Goal: Task Accomplishment & Management: Use online tool/utility

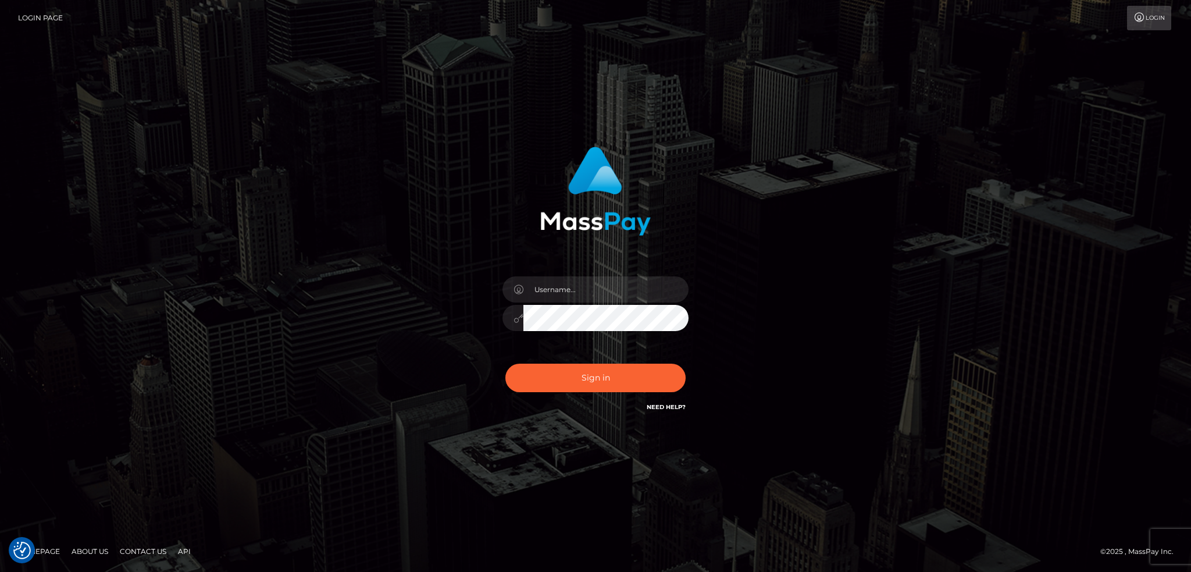
checkbox input "true"
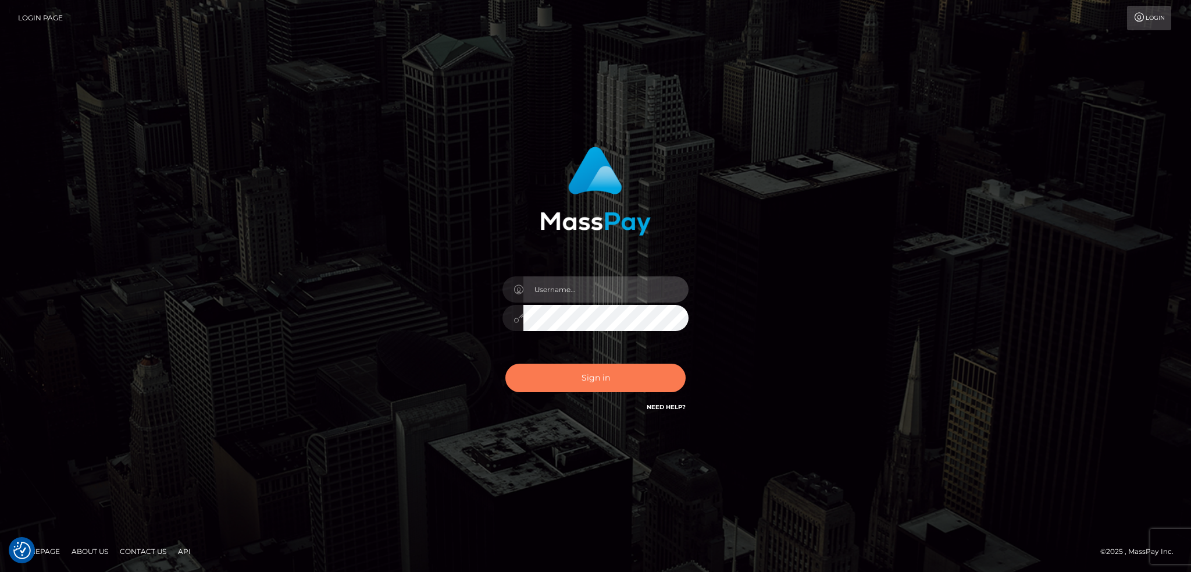
type input "alexstef"
click at [614, 375] on button "Sign in" at bounding box center [595, 377] width 180 height 28
type input "alexstef"
click at [575, 382] on button "Sign in" at bounding box center [595, 377] width 180 height 28
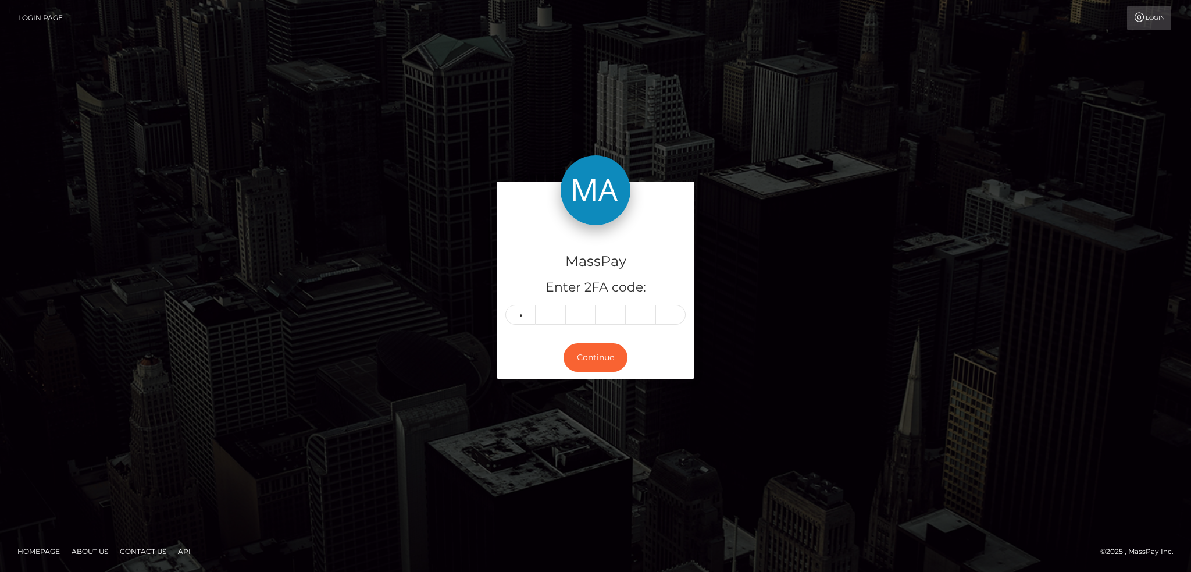
type input "5"
type input "8"
type input "1"
type input "5"
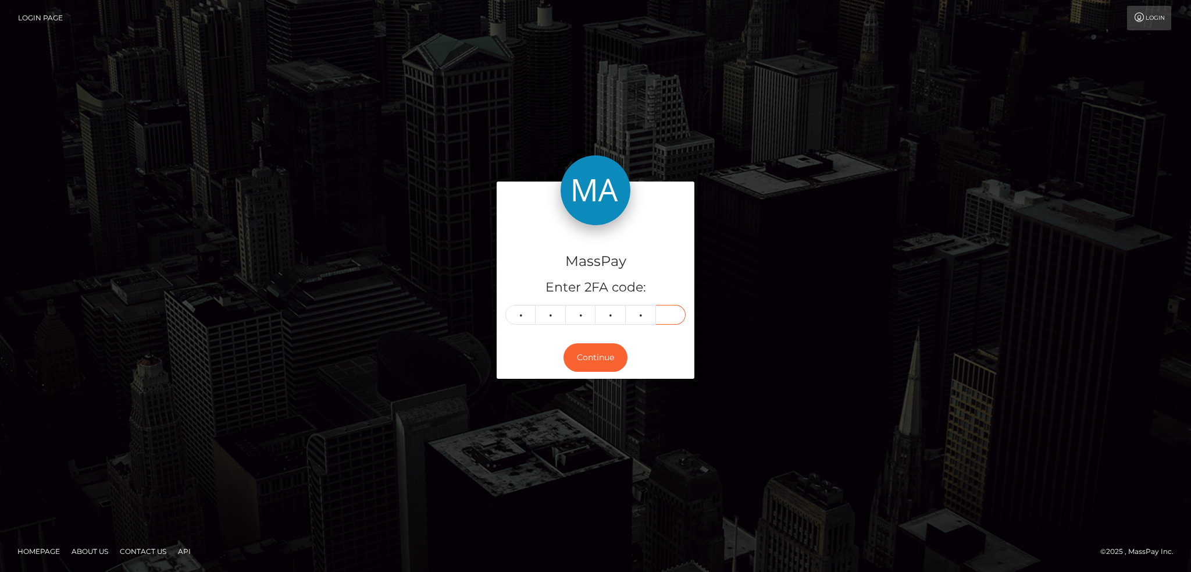
type input "7"
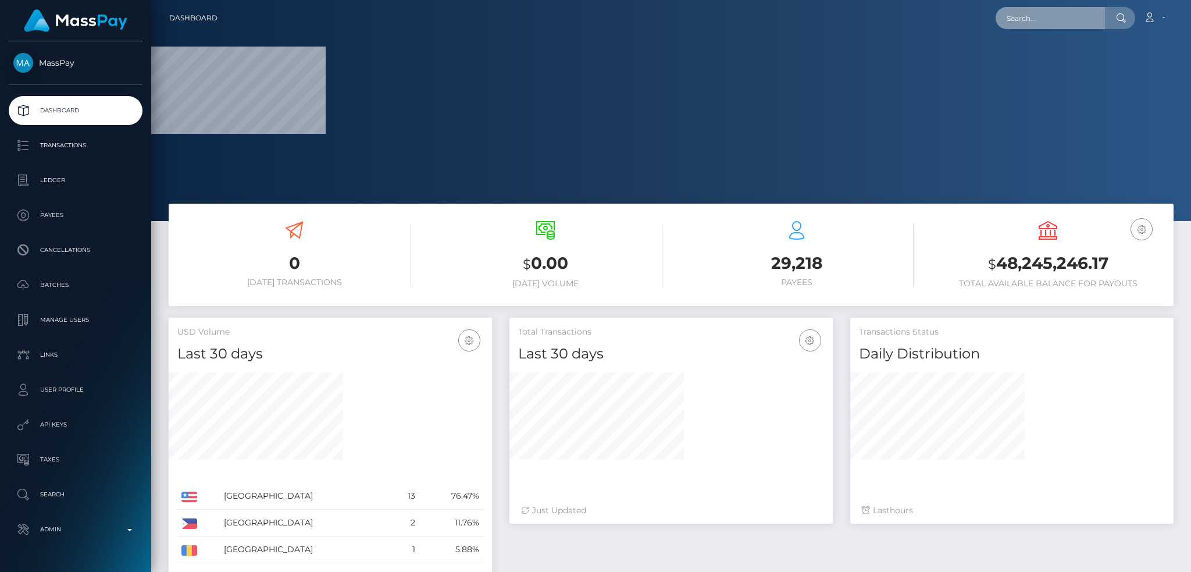
click at [1025, 28] on input "text" at bounding box center [1050, 18] width 109 height 22
click at [1026, 27] on input "text" at bounding box center [1050, 18] width 109 height 22
paste input "biz_SpYj5CwBYTlD4O"
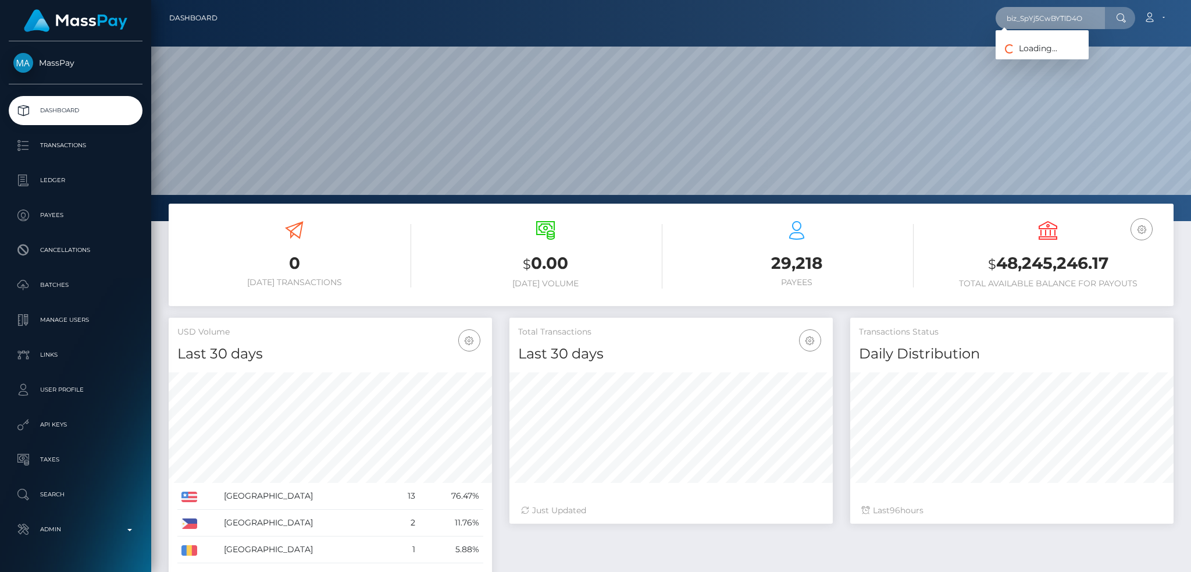
scroll to position [206, 323]
type input "biz_SpYj5CwBYTlD4O"
click at [1081, 65] on link "NOVA ONLINE SERVICES LLC" at bounding box center [1061, 60] width 131 height 22
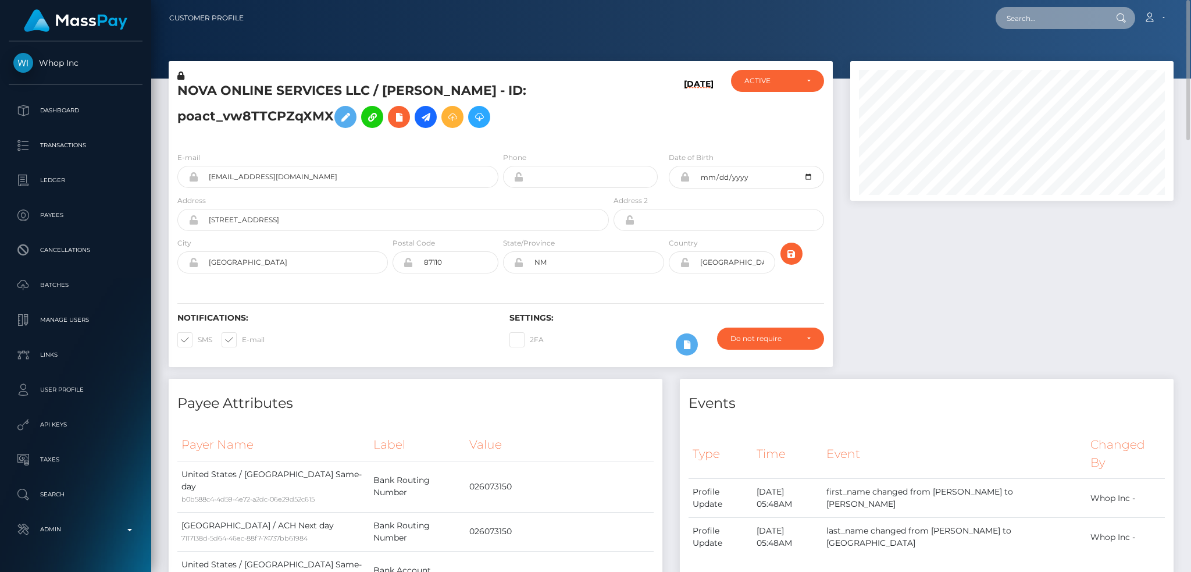
click at [1057, 12] on input "text" at bounding box center [1050, 18] width 109 height 22
paste input "wdrl_MGGAp7cU04Oy6"
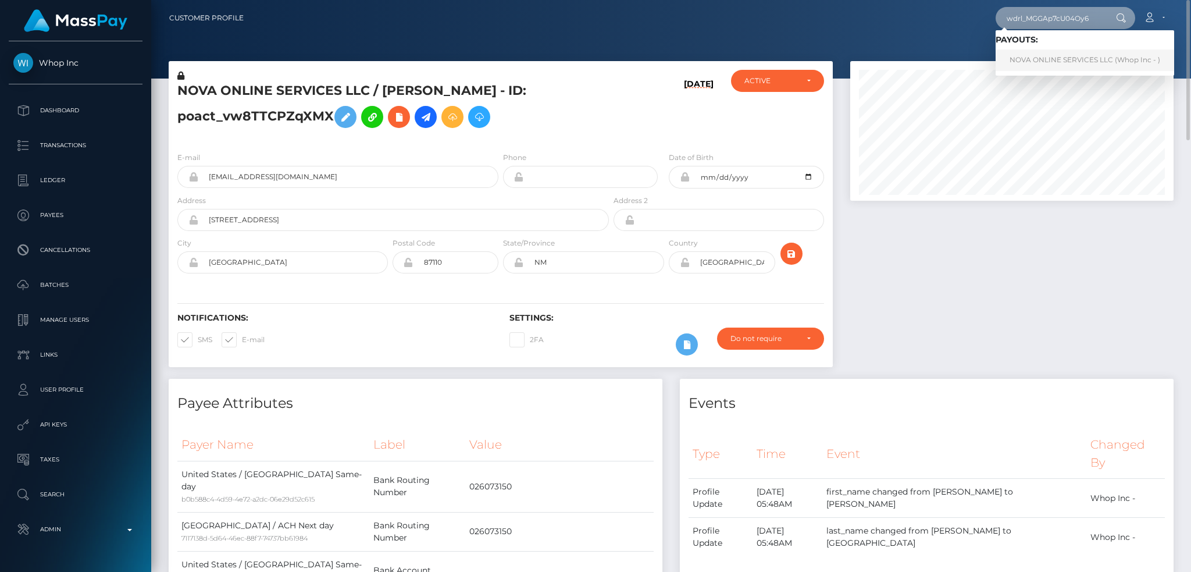
type input "wdrl_MGGAp7cU04Oy6"
click at [1046, 59] on link "NOVA ONLINE SERVICES LLC (Whop Inc - )" at bounding box center [1085, 60] width 179 height 22
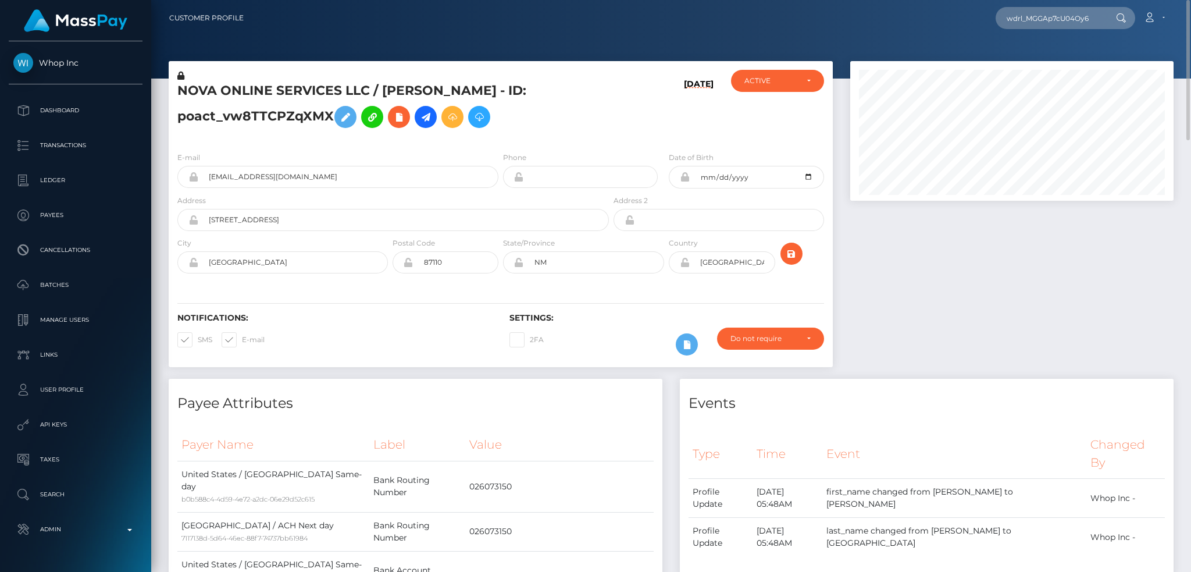
drag, startPoint x: 329, startPoint y: 116, endPoint x: 177, endPoint y: 122, distance: 151.9
click at [177, 122] on h5 "NOVA ONLINE SERVICES LLC / JIMMY ELIA CENEDELLA - ID: poact_vw8TTCPZqXMX" at bounding box center [389, 108] width 425 height 52
copy h5 "poact_vw8TTCPZqXMX"
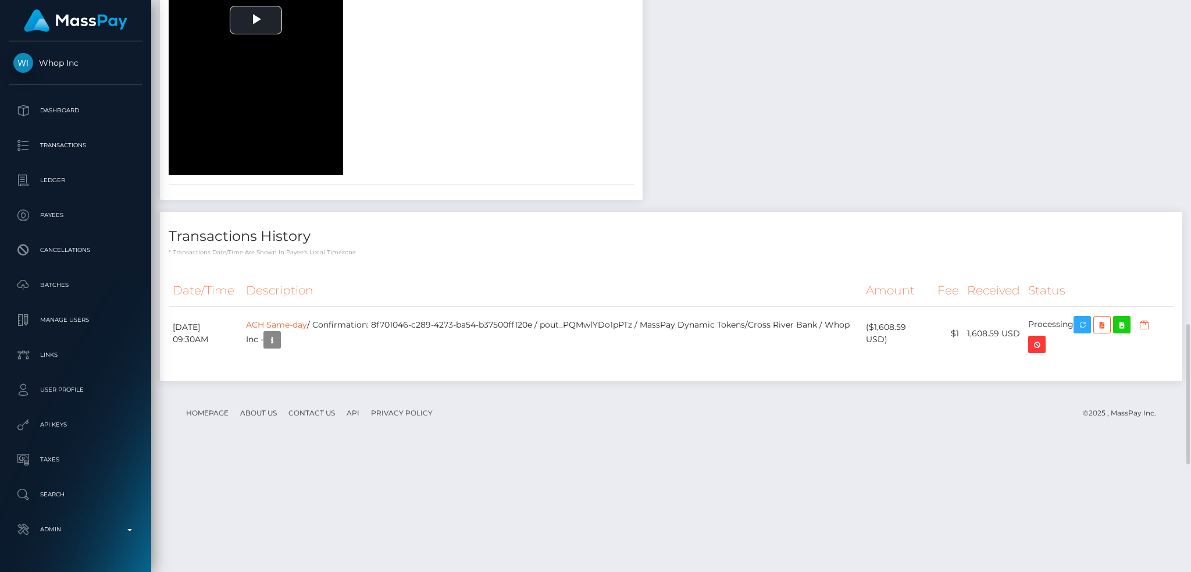
scroll to position [1755, 0]
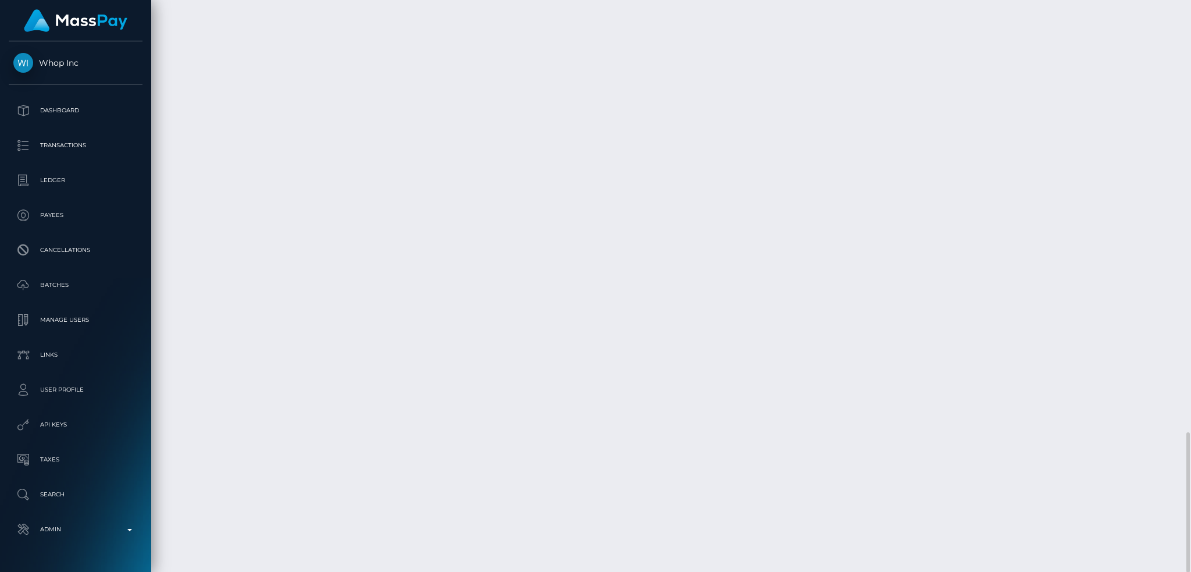
drag, startPoint x: 568, startPoint y: 443, endPoint x: 407, endPoint y: 446, distance: 161.1
copy td "8f701046-c289-4273-ba54-b37500ff120e"
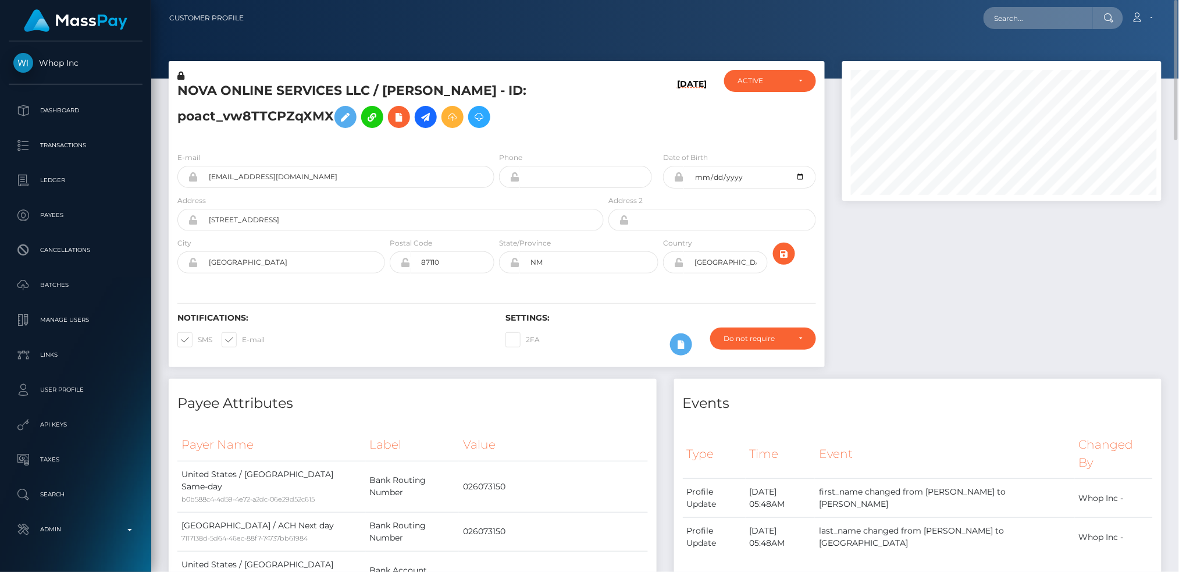
scroll to position [140, 319]
click at [1045, 12] on input "text" at bounding box center [1037, 18] width 109 height 22
paste input "pout_WXDra7aDVR1TL"
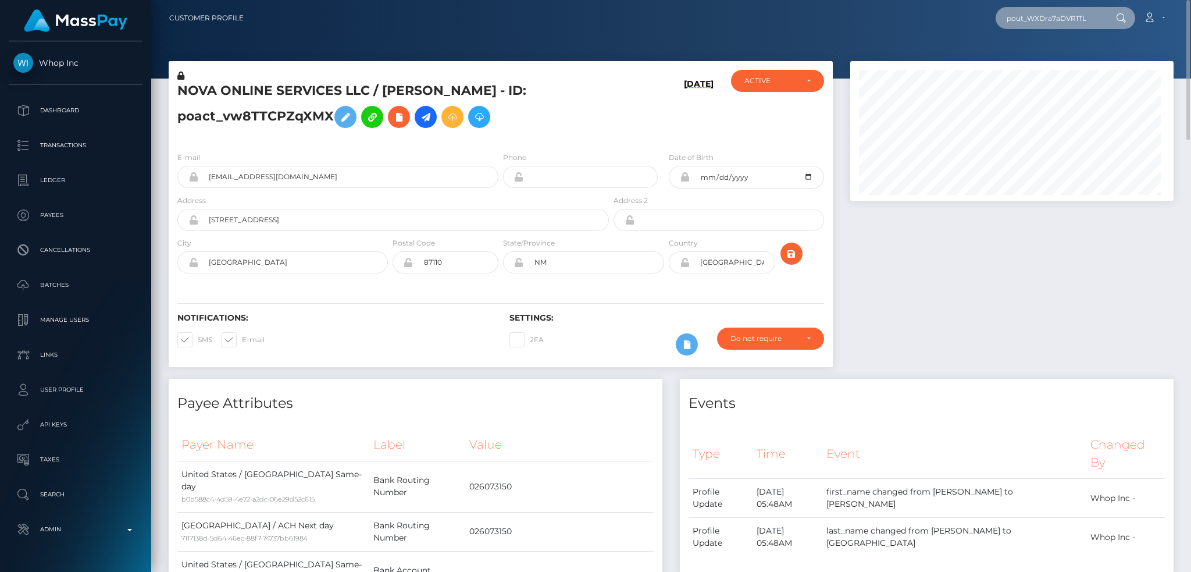
scroll to position [140, 323]
type input "pout_WXDra7aDVR1TL"
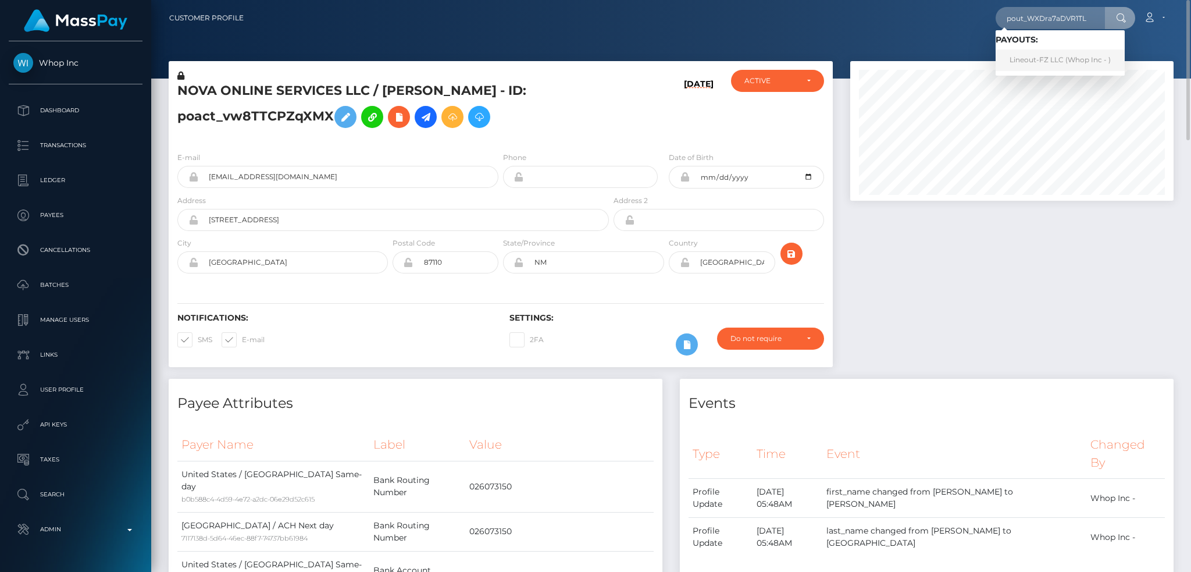
click at [1041, 60] on link "Lineout-FZ LLC (Whop Inc - )" at bounding box center [1060, 60] width 129 height 22
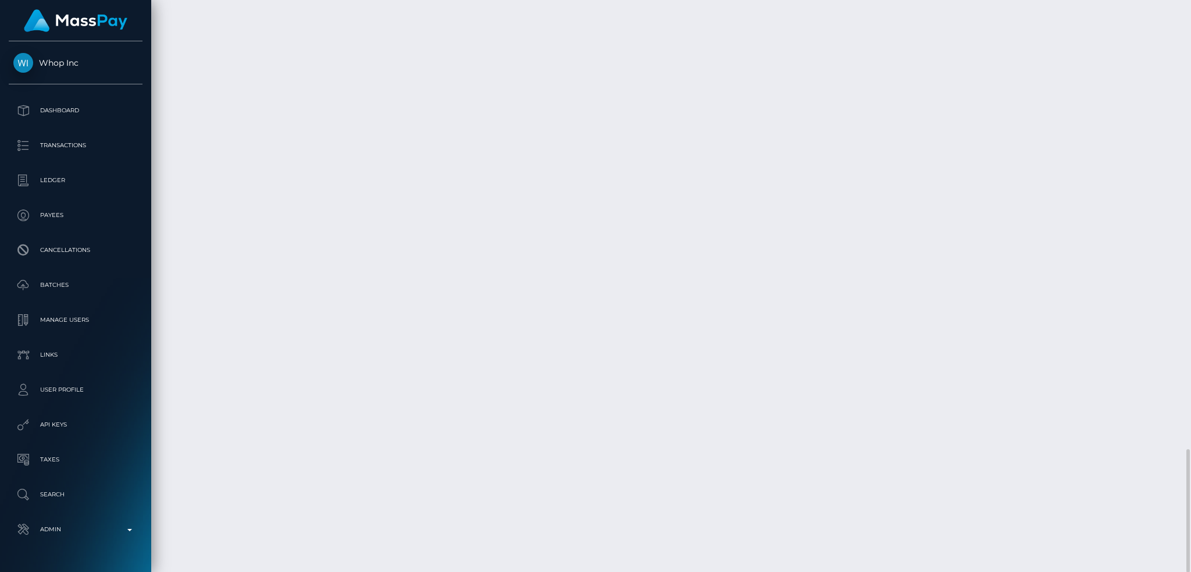
scroll to position [140, 323]
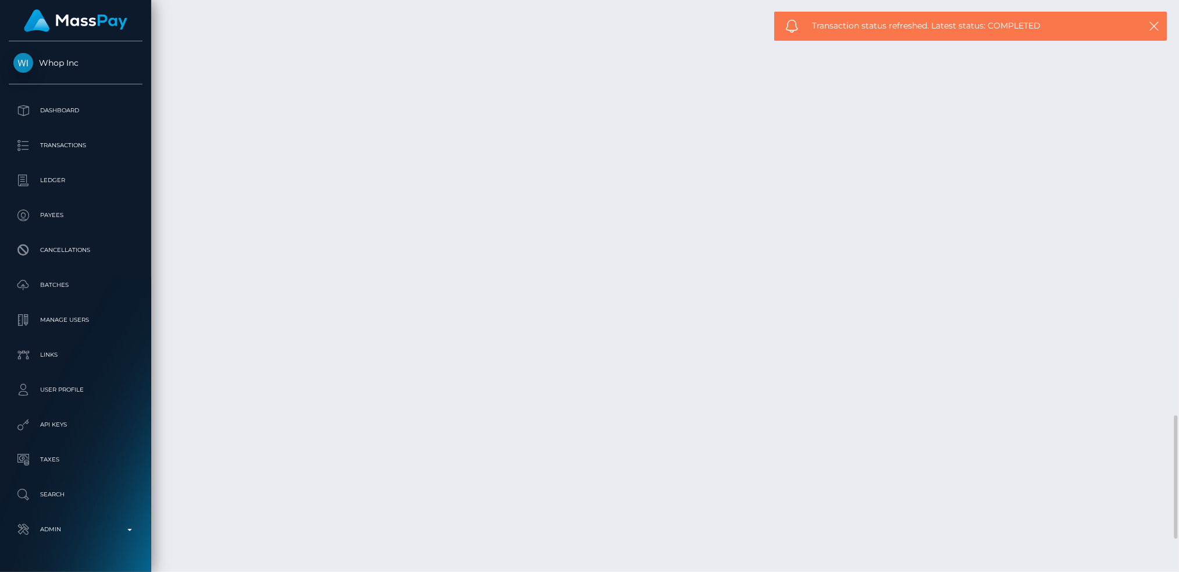
scroll to position [2076, 0]
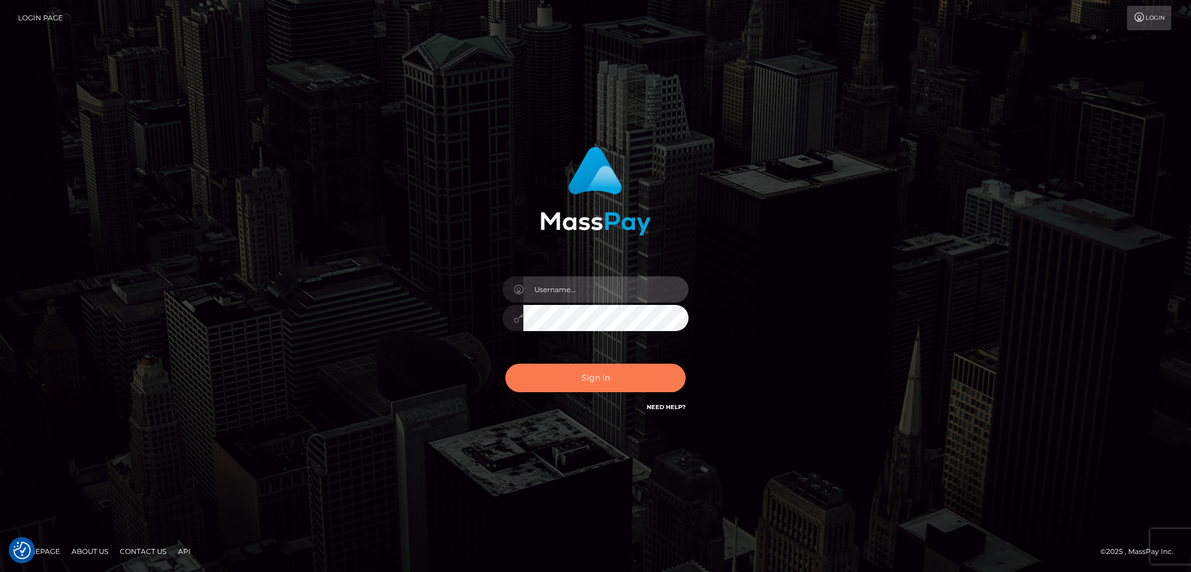
type input "alexstef"
click at [569, 371] on button "Sign in" at bounding box center [595, 377] width 180 height 28
type input "alexstef"
drag, startPoint x: 579, startPoint y: 362, endPoint x: 590, endPoint y: 382, distance: 21.9
click at [579, 363] on div "Sign in Need Help?" at bounding box center [596, 383] width 204 height 52
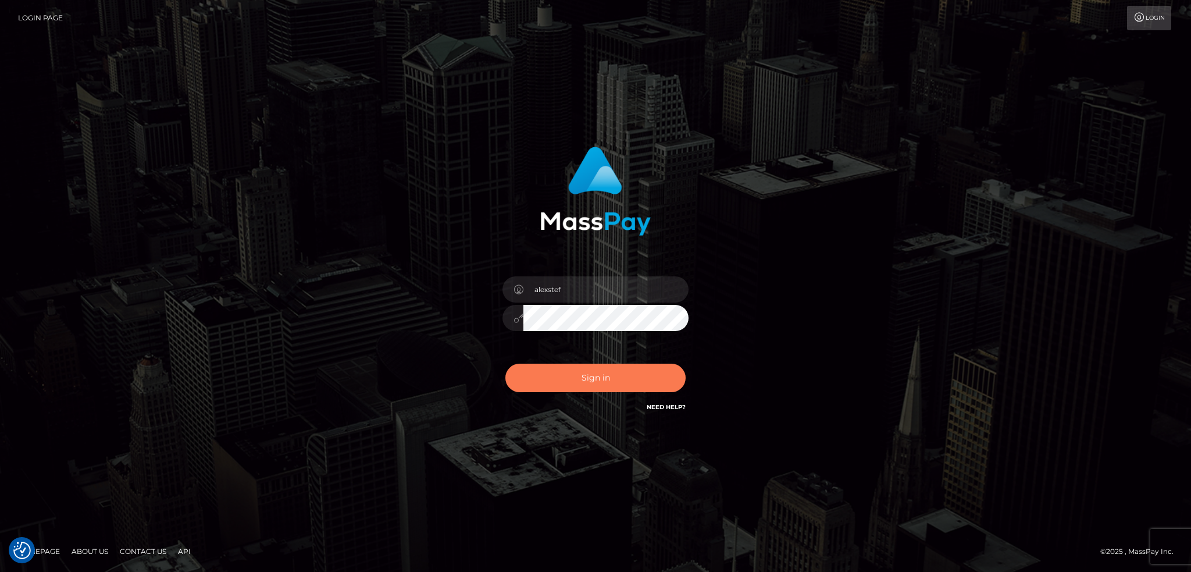
click at [592, 385] on button "Sign in" at bounding box center [595, 377] width 180 height 28
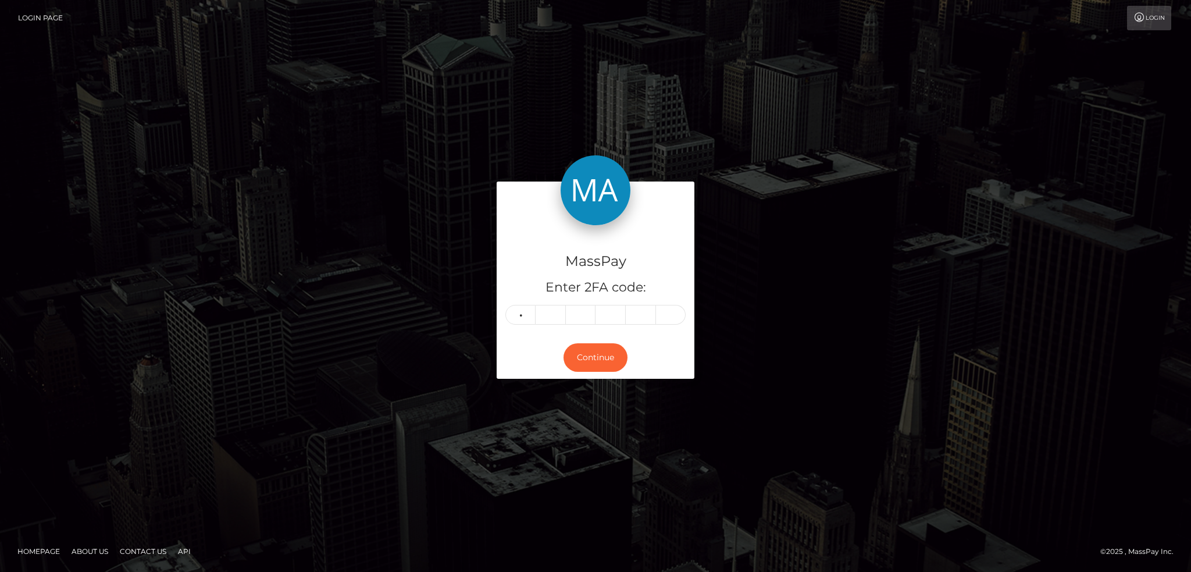
type input "5"
type input "1"
type input "9"
type input "4"
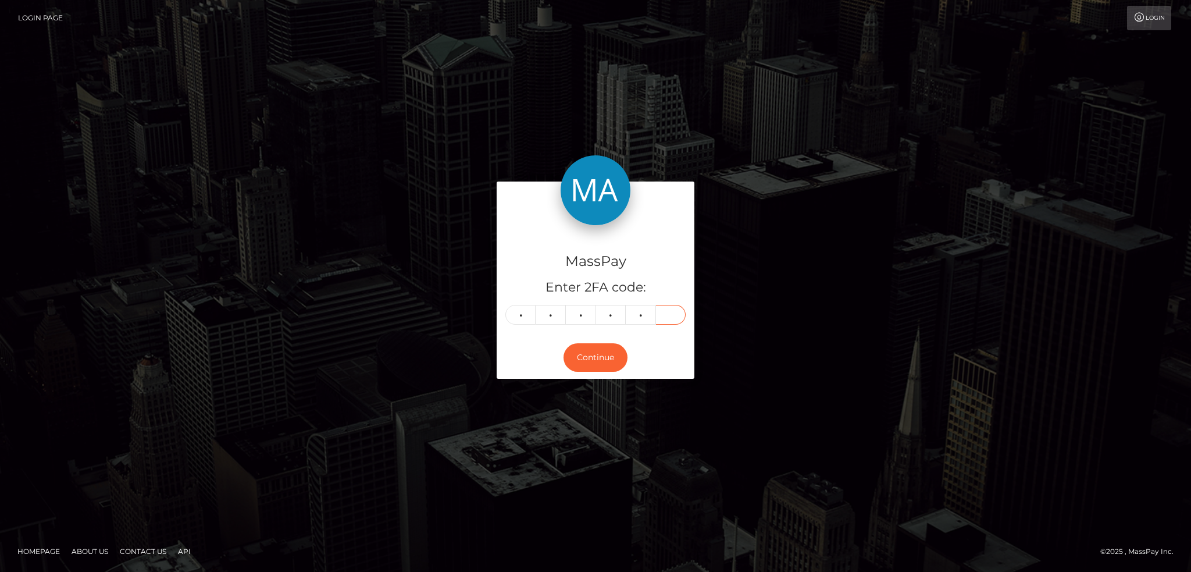
type input "6"
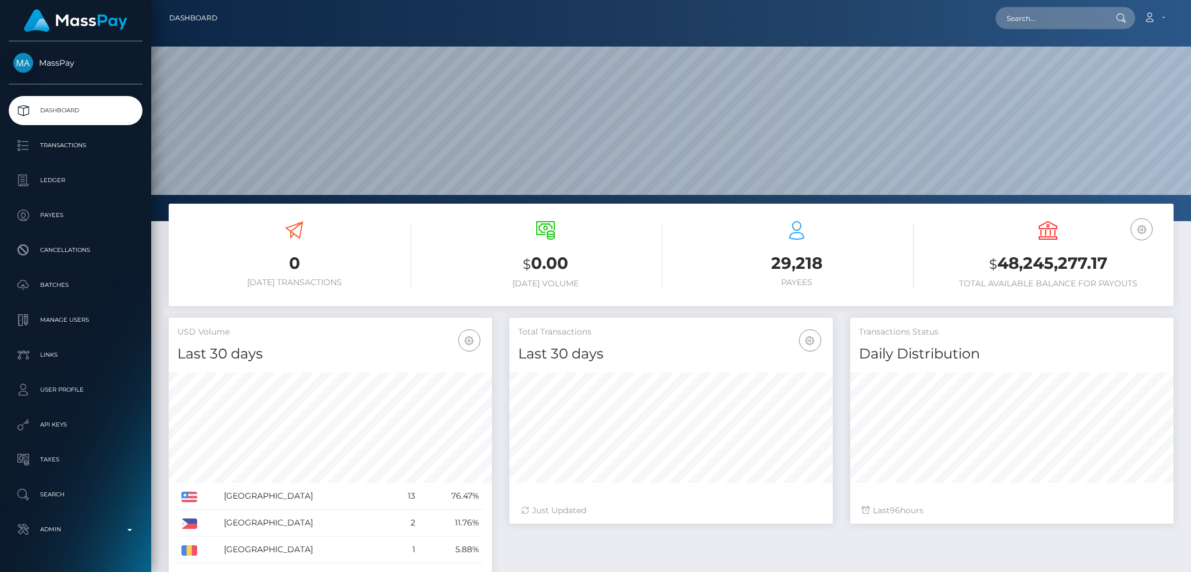
scroll to position [206, 323]
click at [1060, 20] on input "text" at bounding box center [1050, 18] width 109 height 22
paste input "mDkAOXQR2NauX6uk2YFN0Algfvp1"
type input "mDkAOXQR2NauX6uk2YFN0Algfvp1"
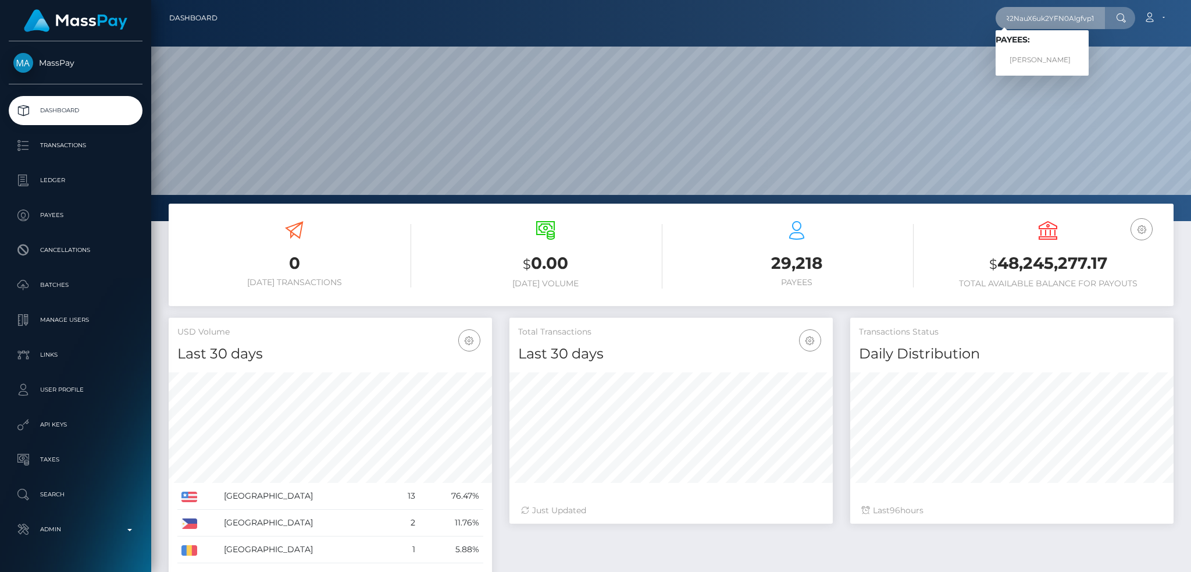
scroll to position [0, 0]
click at [1081, 66] on link "[PERSON_NAME]" at bounding box center [1042, 60] width 93 height 22
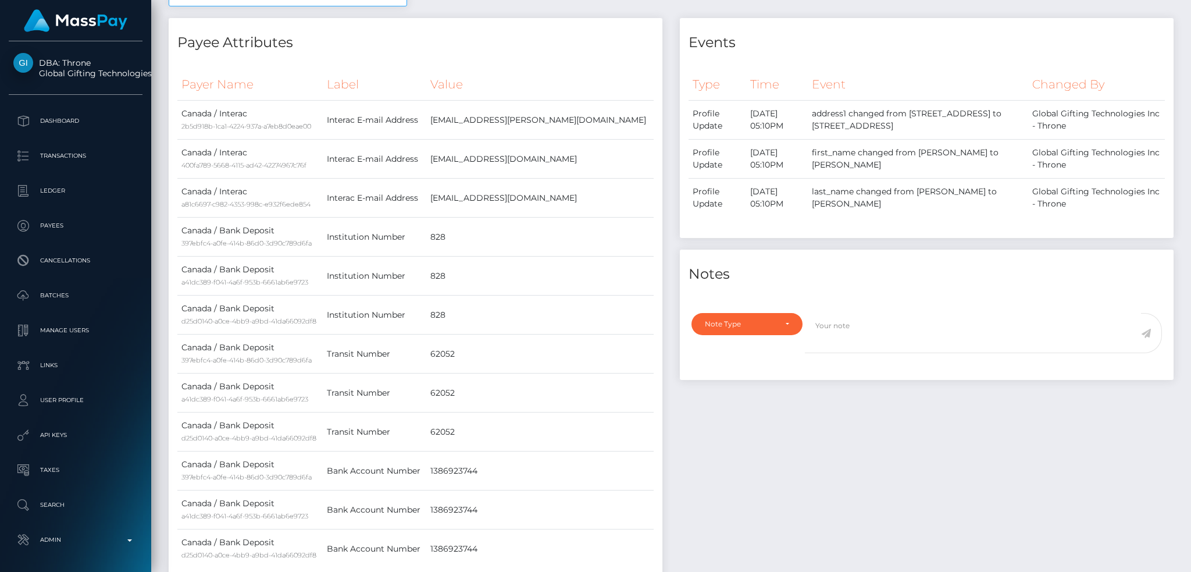
scroll to position [50, 0]
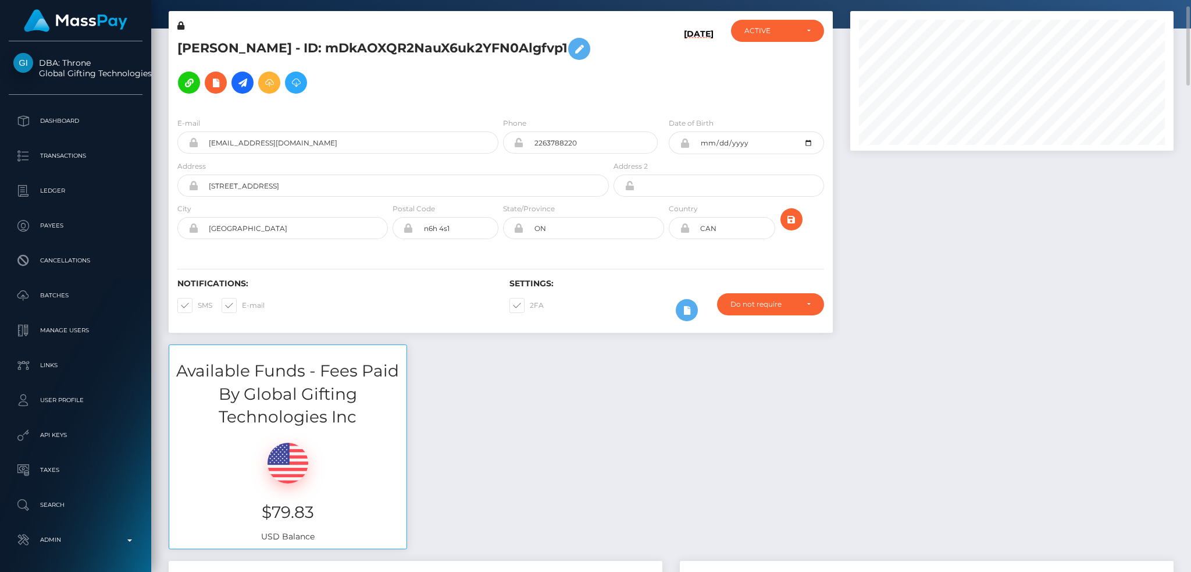
click at [530, 301] on span at bounding box center [530, 305] width 0 height 9
click at [530, 298] on input "2FA" at bounding box center [534, 302] width 8 height 8
checkbox input "false"
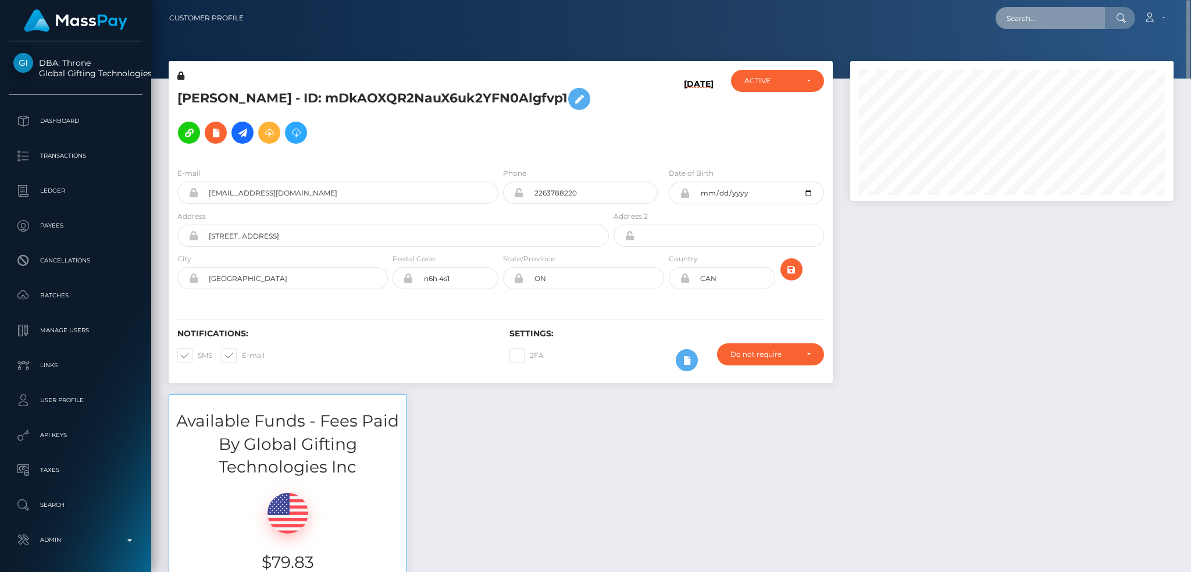
click at [1072, 17] on input "text" at bounding box center [1050, 18] width 109 height 22
paste input "51e40e16-b6b7-11ed-8ee0-02c3be5336a9"
type input "51e40e16-b6b7-11ed-8ee0-02c3be5336a9"
click at [1045, 60] on link "ALVINIQUE BROWN" at bounding box center [1042, 60] width 93 height 22
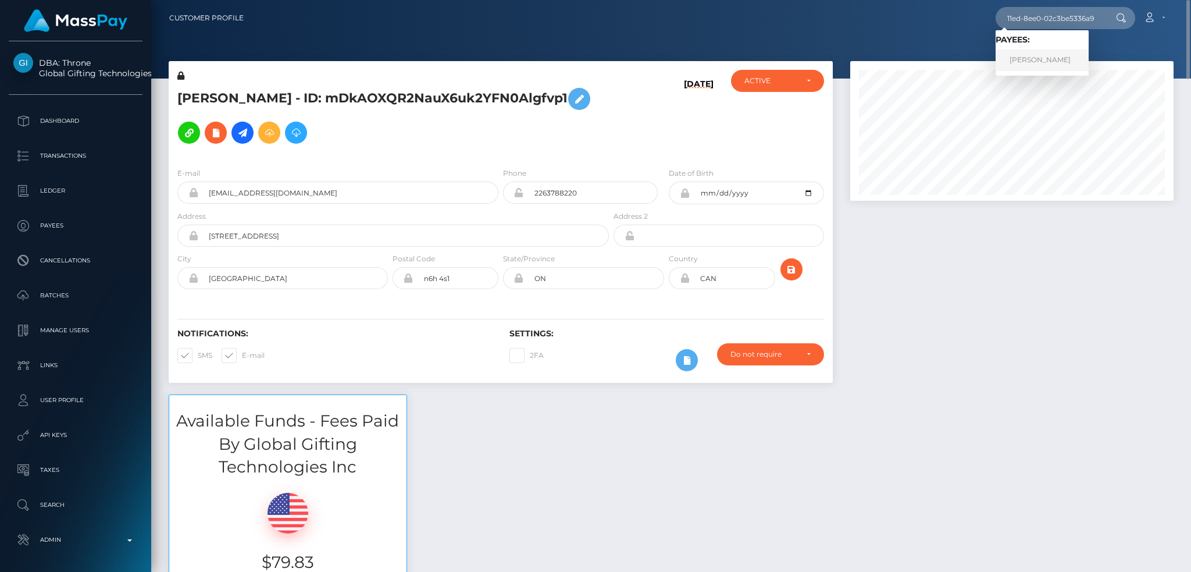
scroll to position [0, 0]
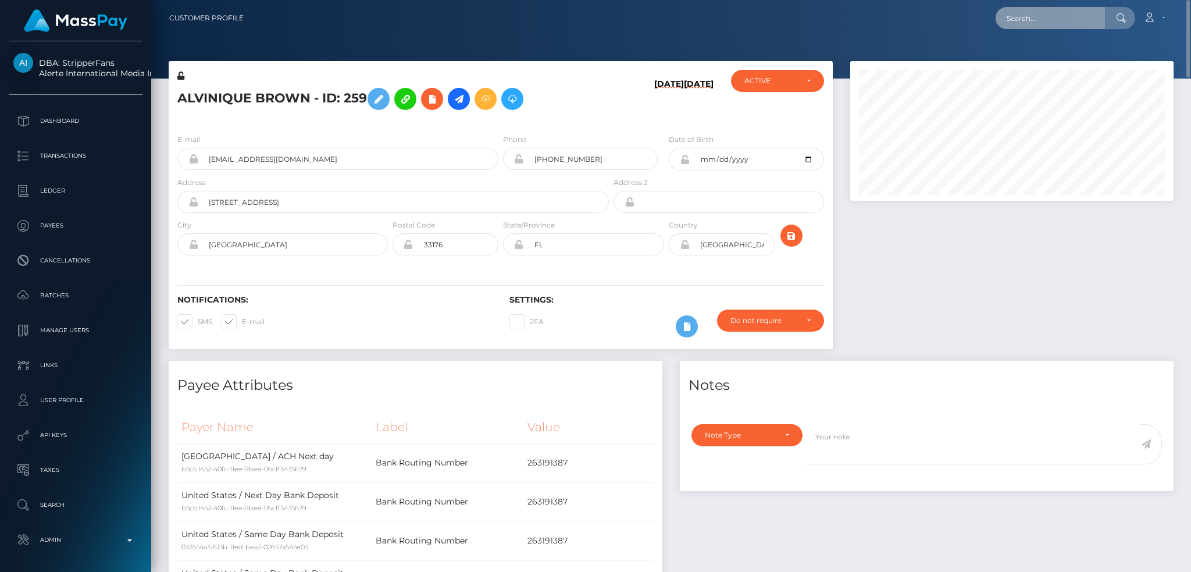
click at [1071, 18] on input "text" at bounding box center [1050, 18] width 109 height 22
paste input "70c44d9c-9dd8-11f0-bd85-0694aced620b"
type input "70c44d9c-9dd8-11f0-bd85-0694aced620b"
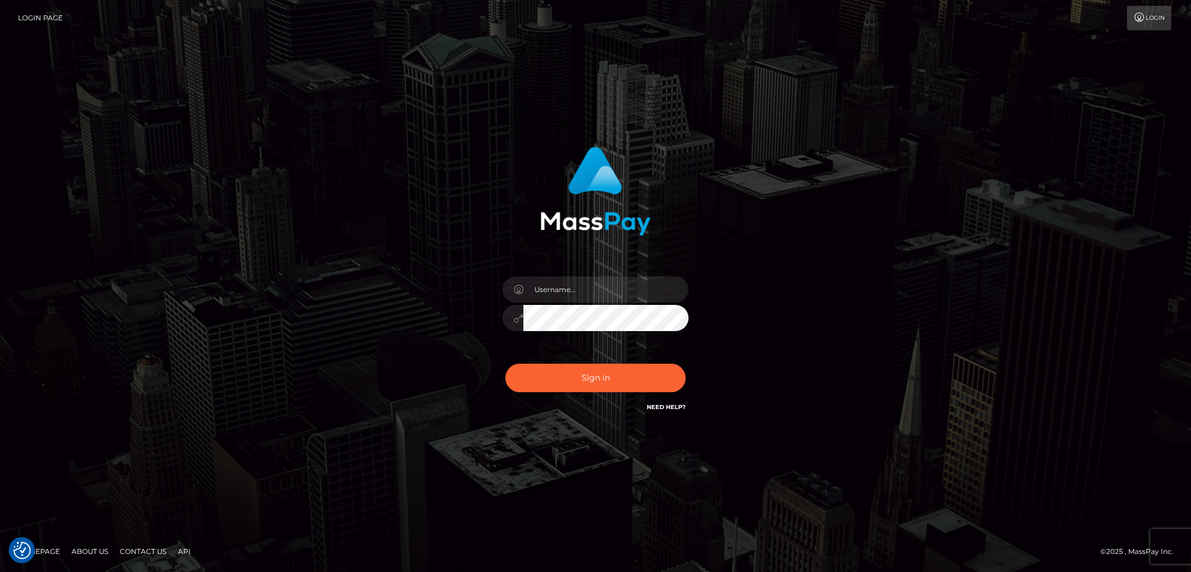
checkbox input "true"
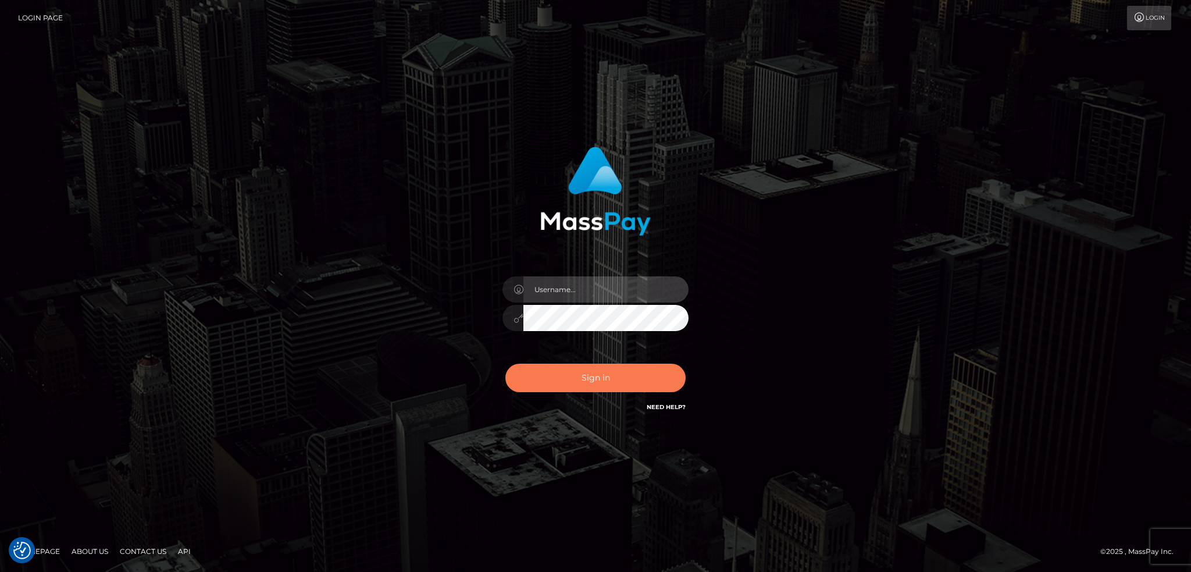
type input "alexstef"
click at [622, 370] on button "Sign in" at bounding box center [595, 377] width 180 height 28
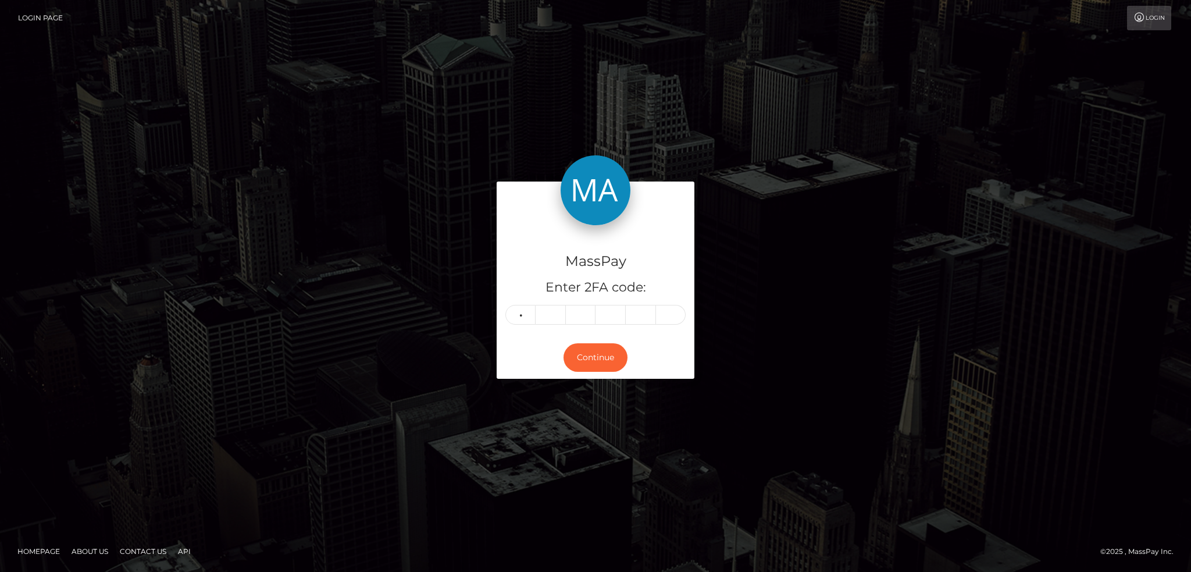
type input "3"
type input "1"
type input "9"
type input "4"
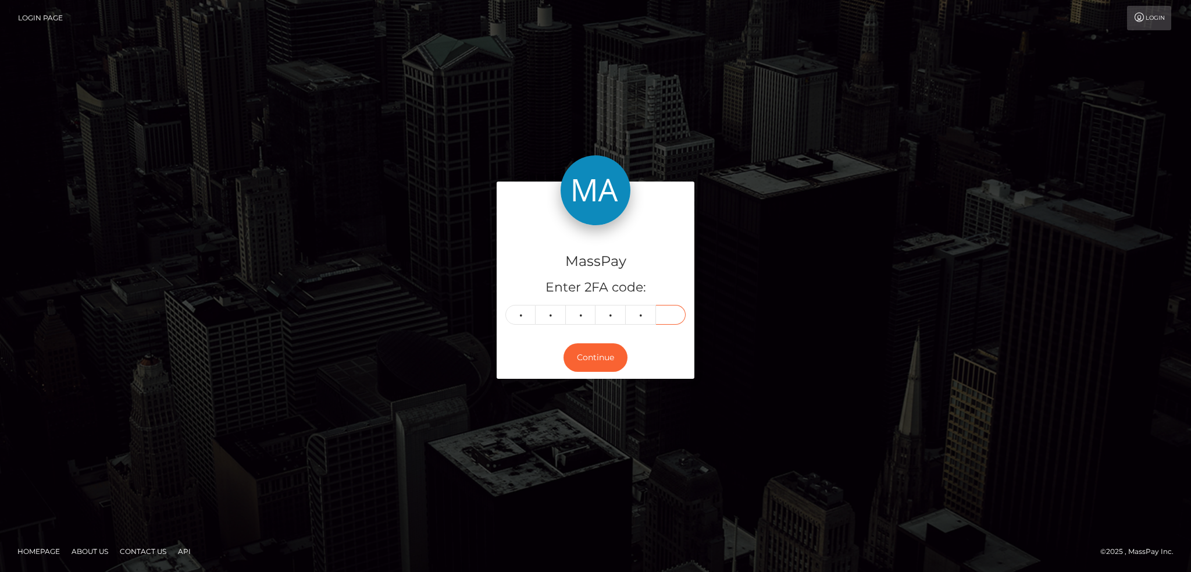
type input "8"
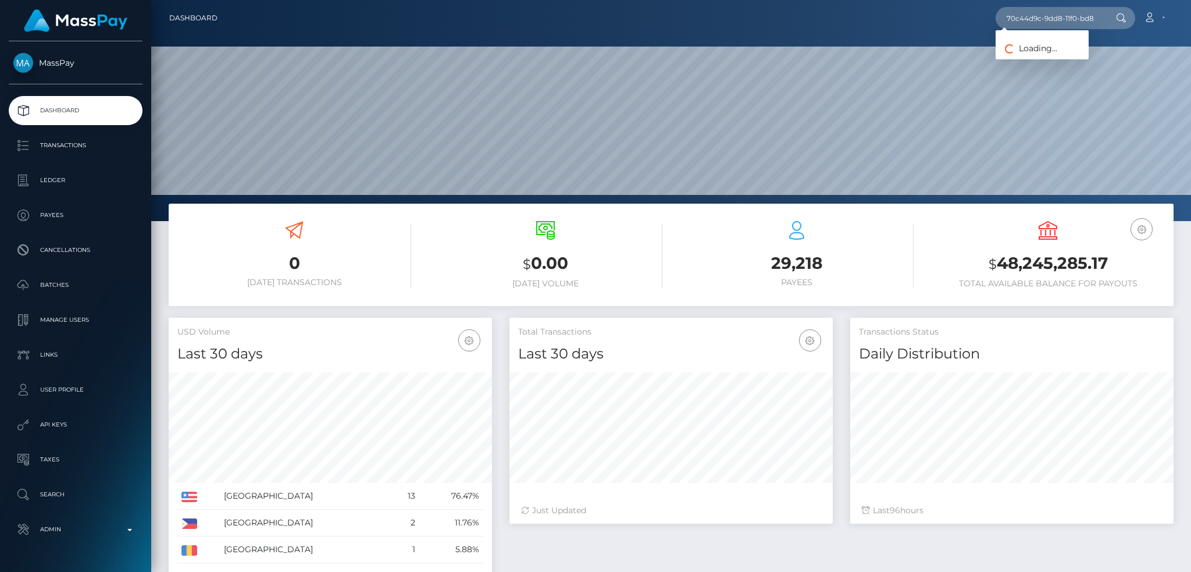
scroll to position [206, 323]
type input "70c44d9c-9dd8-11f0-bd85-0694aced620b"
click at [1045, 64] on link "Hei [PERSON_NAME] [PERSON_NAME]" at bounding box center [1078, 60] width 165 height 22
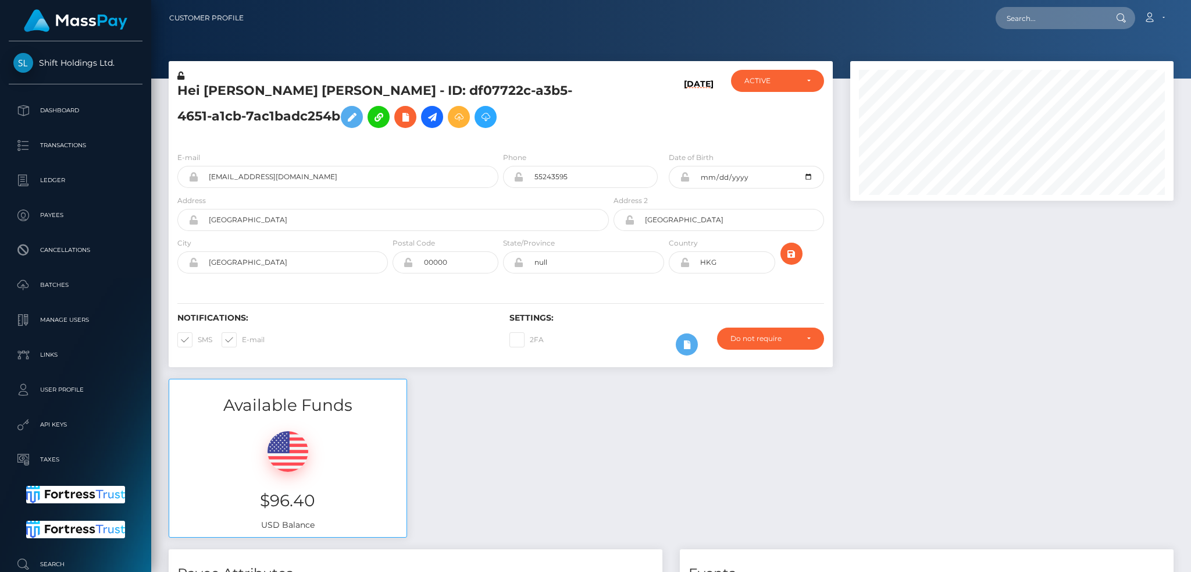
scroll to position [140, 323]
click at [1042, 15] on input "text" at bounding box center [1050, 18] width 109 height 22
paste input "kalia.wkk@gmail.com"
click at [1054, 10] on input "kalia.wkk@gmail.com" at bounding box center [1050, 18] width 109 height 22
paste input "70c44d9c-9dd8-11f0-bd85-0694aced620b"
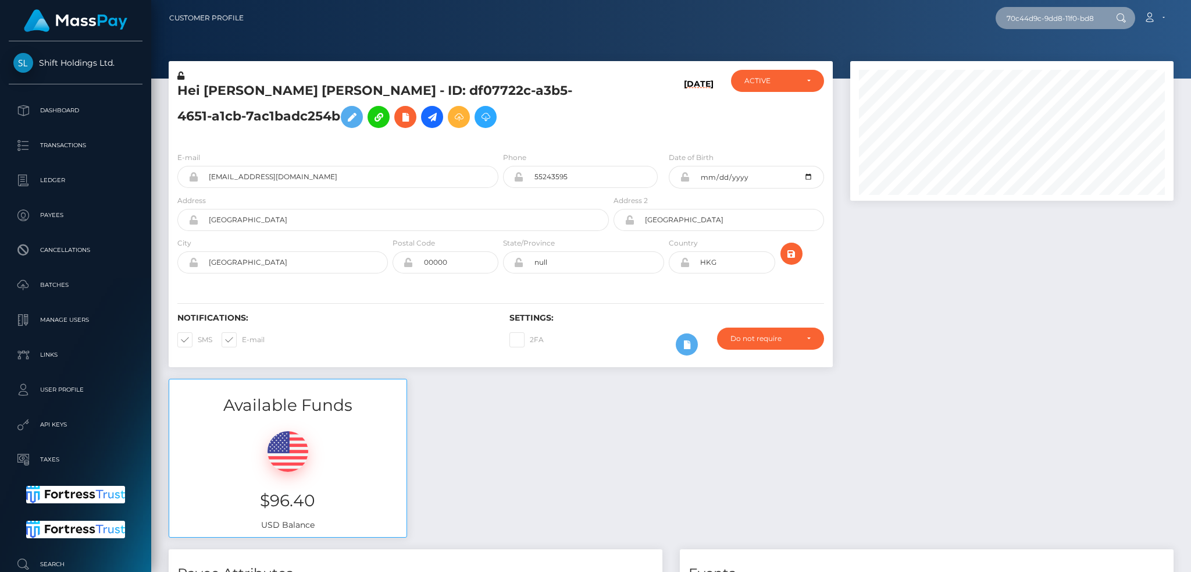
scroll to position [0, 60]
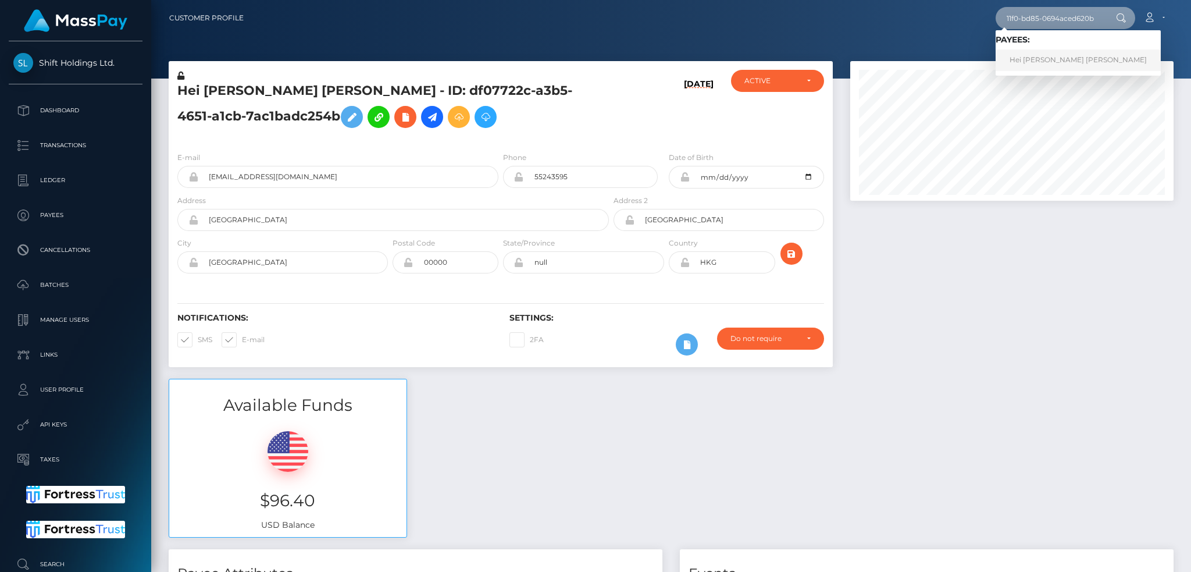
type input "70c44d9c-9dd8-11f0-bd85-0694aced620b"
click at [1060, 56] on link "Hei Wai Kalia Wong" at bounding box center [1078, 60] width 165 height 22
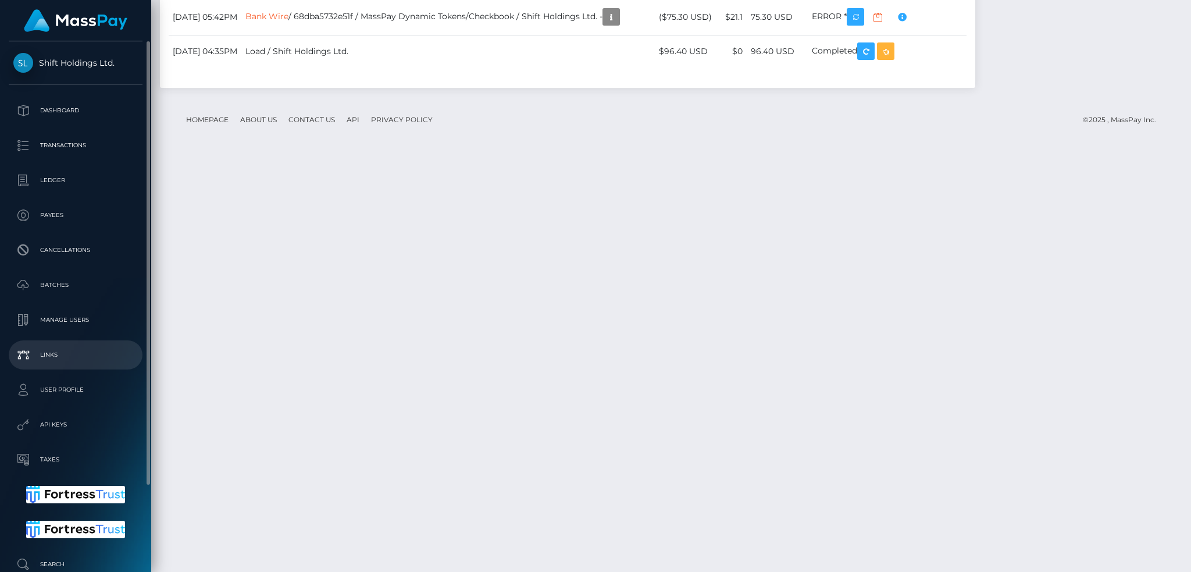
scroll to position [101, 0]
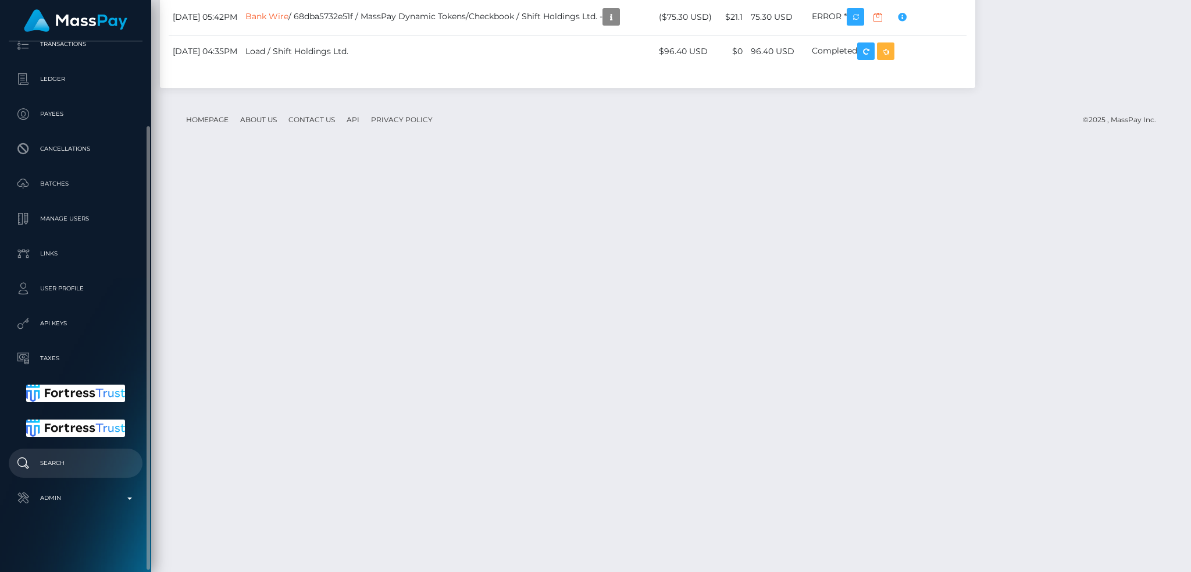
click at [72, 461] on p "Search" at bounding box center [75, 462] width 124 height 17
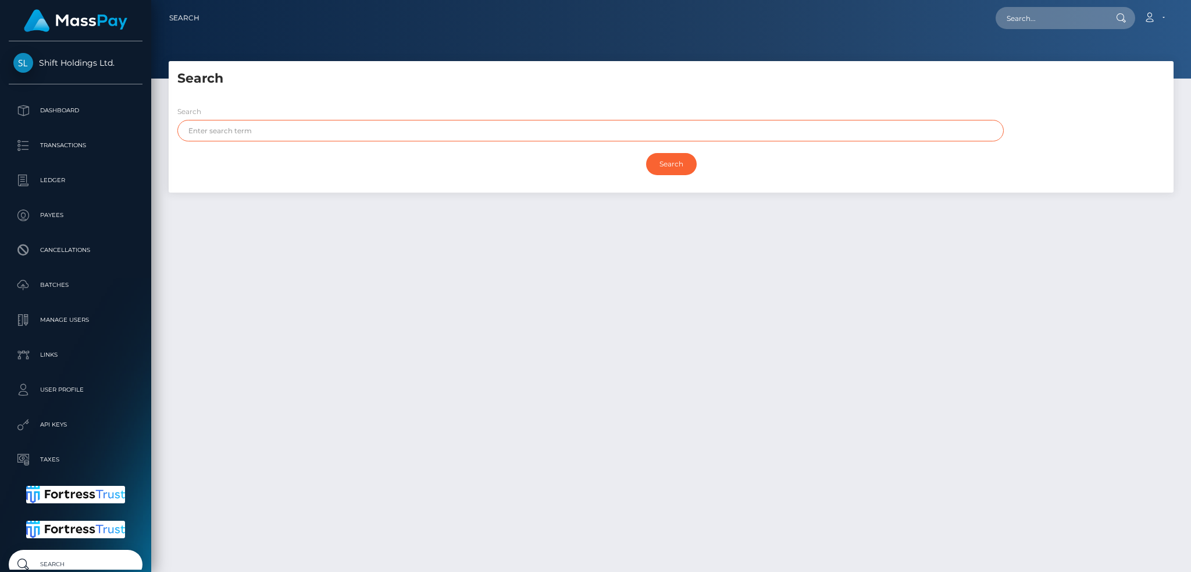
click at [537, 129] on input "text" at bounding box center [590, 131] width 826 height 22
paste input "RIOS GARCIA"
click at [646, 153] on input "Search" at bounding box center [671, 164] width 51 height 22
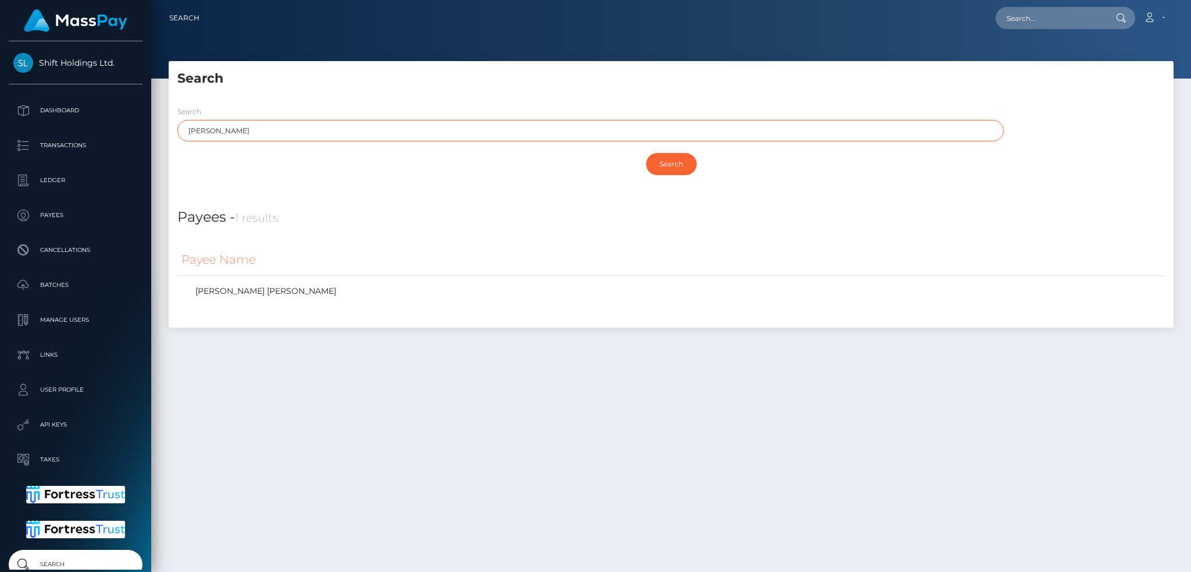
click at [312, 130] on input "RIOS GARCIA" at bounding box center [590, 131] width 826 height 22
paste input "KAROL MICHELT"
type input "KAROL MICHELT"
click at [646, 153] on input "Search" at bounding box center [671, 164] width 51 height 22
click at [670, 161] on input "Search" at bounding box center [671, 164] width 51 height 22
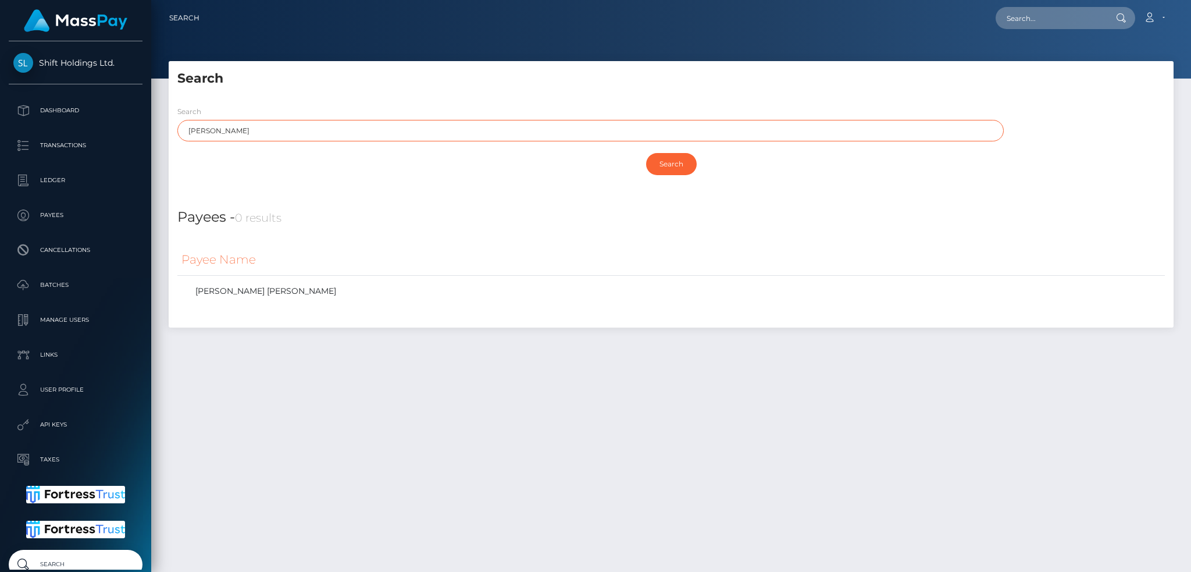
click at [577, 134] on input "[PERSON_NAME]" at bounding box center [590, 131] width 826 height 22
click at [646, 153] on input "Search" at bounding box center [671, 164] width 51 height 22
click at [668, 161] on input "Search" at bounding box center [671, 164] width 51 height 22
click at [1015, 13] on input "text" at bounding box center [1050, 18] width 109 height 22
paste input "KAROL MICHELT RIOS GARCIA"
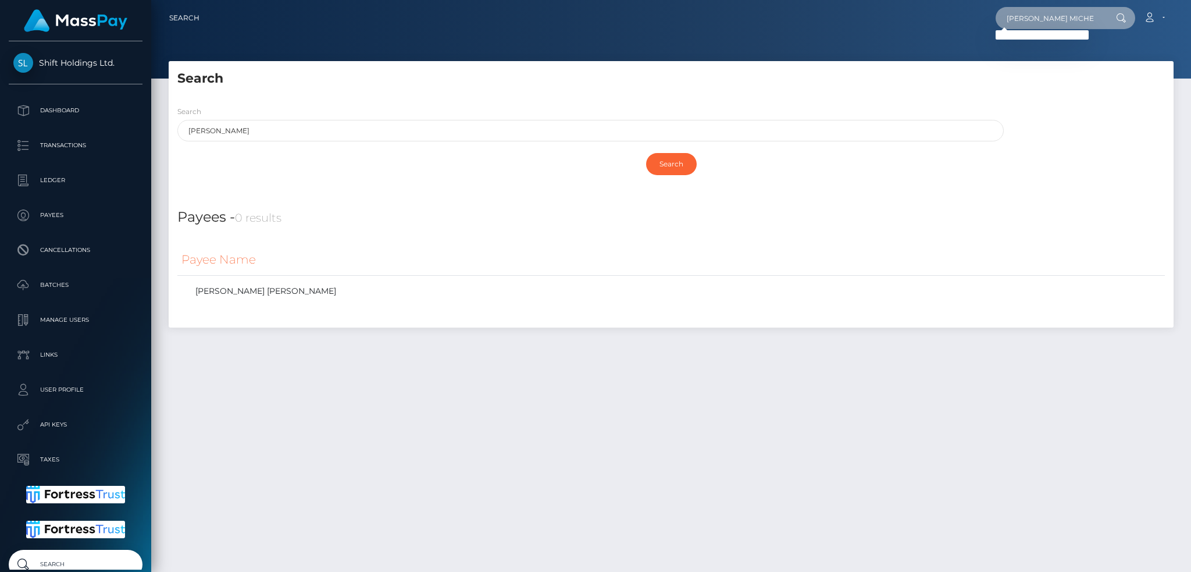
click at [1009, 23] on input "KAROL MICHELT RIOS GARCIA" at bounding box center [1050, 18] width 109 height 22
paste input "RIOS GARCIA KAROL MICHELT"
type input "RIOS GARCIA KAROL MICHELT"
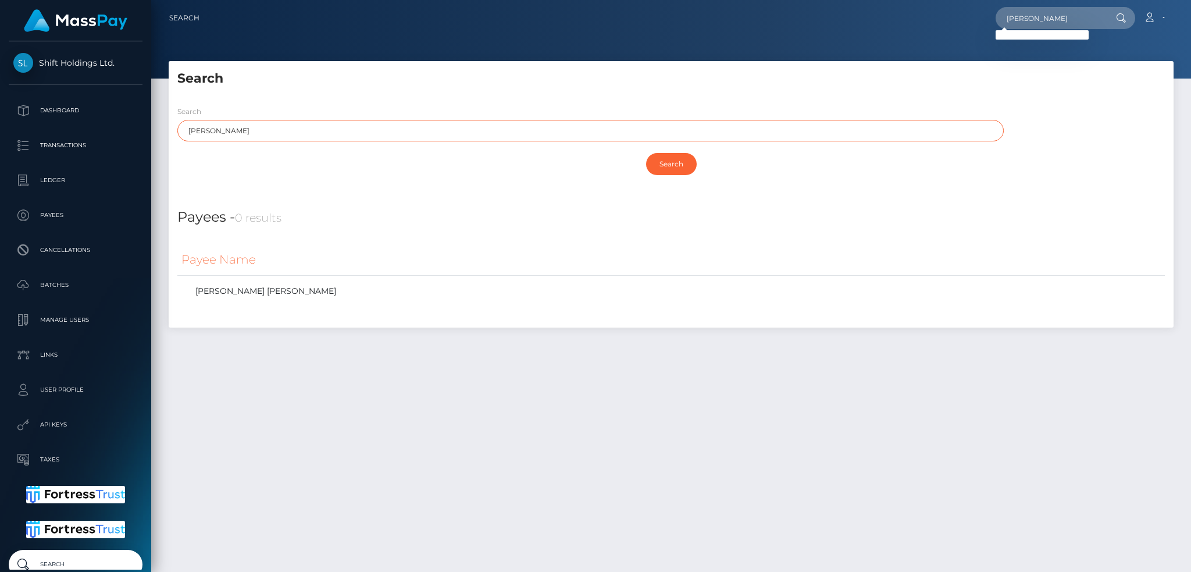
click at [340, 128] on input "[PERSON_NAME]" at bounding box center [590, 131] width 826 height 22
paste input "text"
type input "KAROL"
click at [672, 160] on input "Search" at bounding box center [671, 164] width 51 height 22
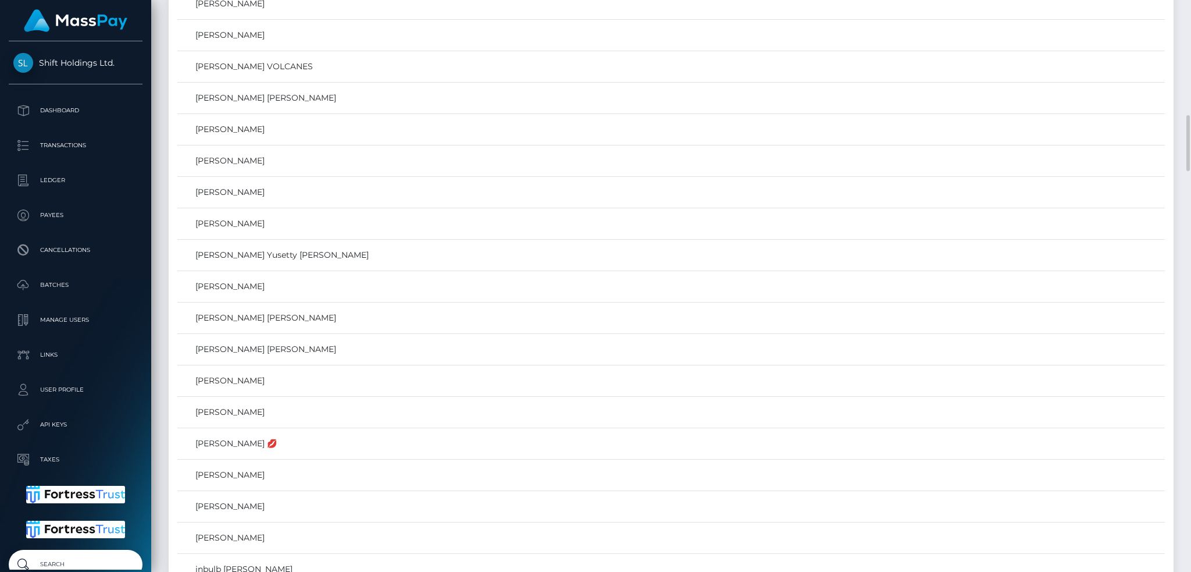
scroll to position [4187, 0]
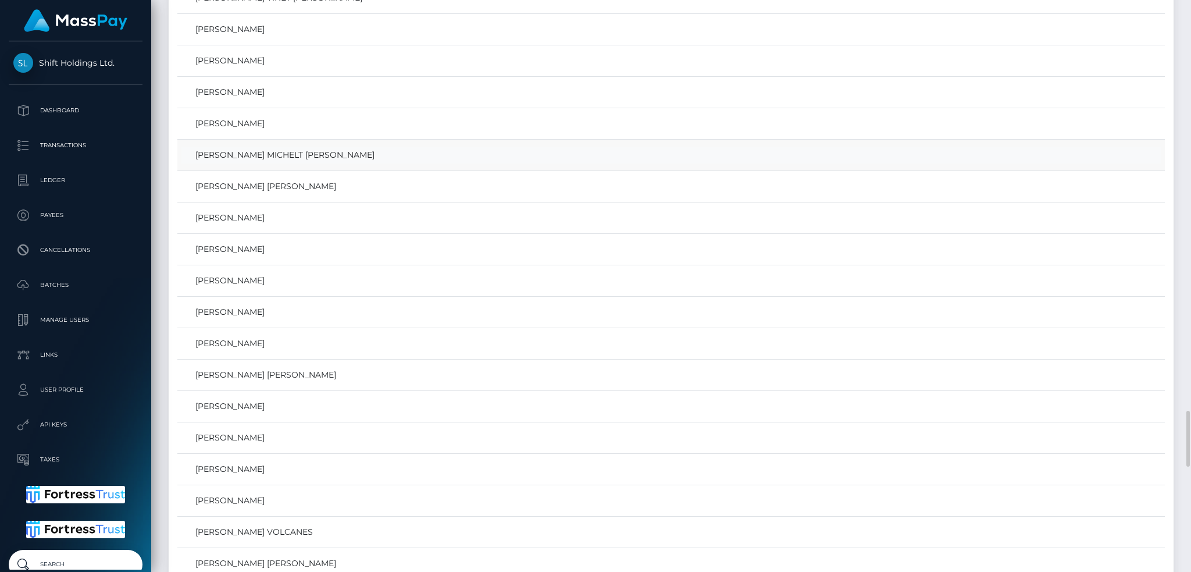
click at [263, 159] on link "KAROL MICHELT RIOS GARCIA" at bounding box center [670, 155] width 979 height 17
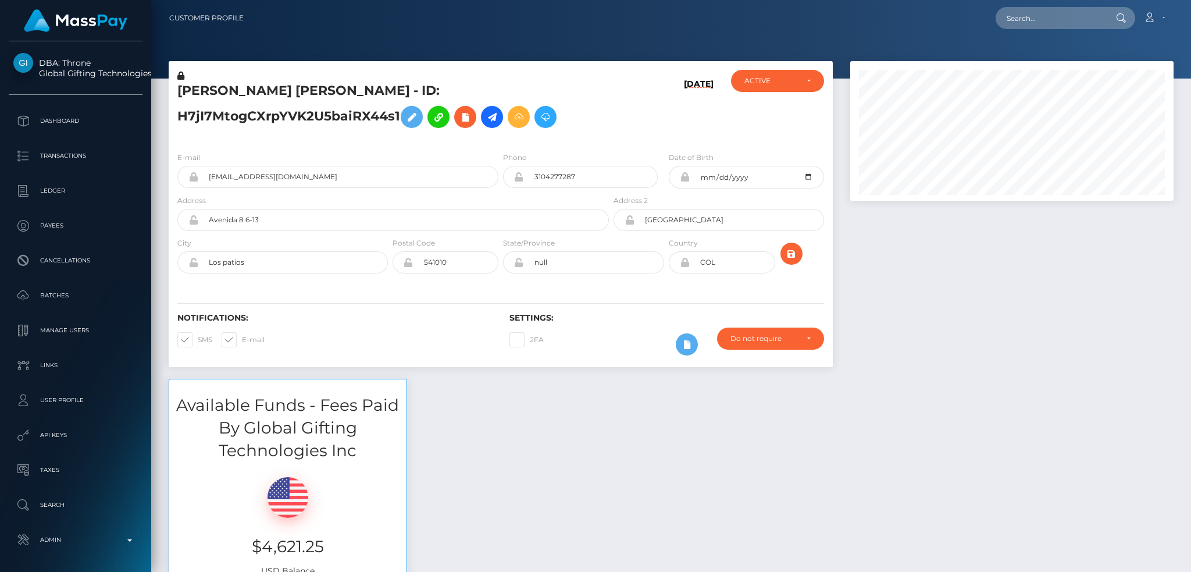
scroll to position [140, 323]
click at [499, 398] on div "Available Funds - Fees Paid By Global Gifting Technologies Inc $4,621.25 USD Ba…" at bounding box center [671, 487] width 1022 height 216
click at [297, 79] on div "[PERSON_NAME] [PERSON_NAME] - ID: H7jI7MtogCXrpYVK2U5baiRX44s1" at bounding box center [390, 106] width 443 height 73
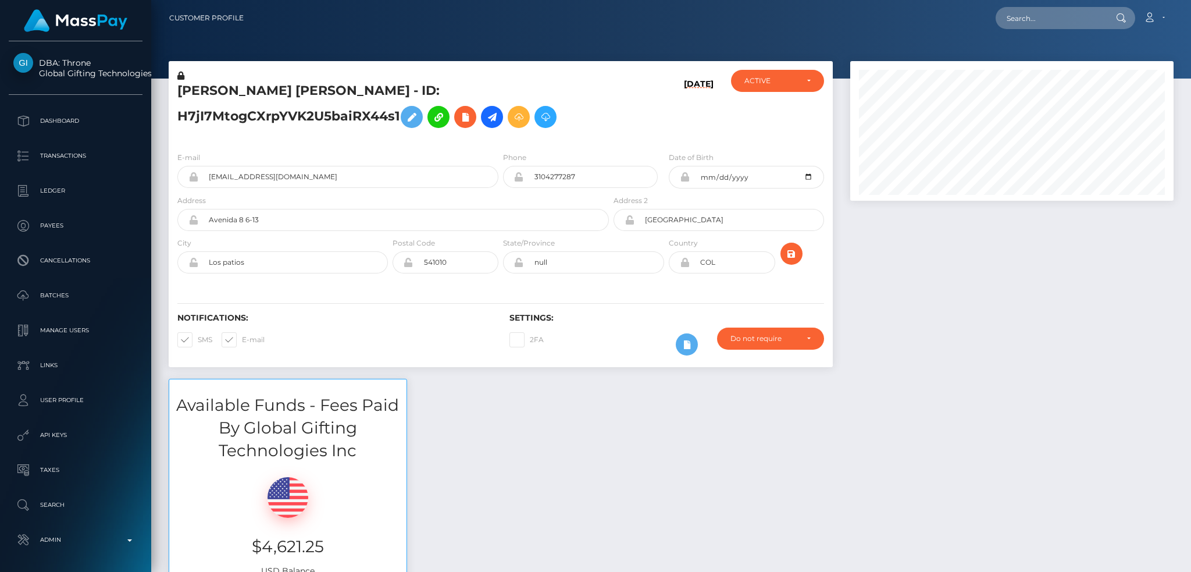
click at [302, 85] on h5 "[PERSON_NAME] [PERSON_NAME] - ID: H7jI7MtogCXrpYVK2U5baiRX44s1" at bounding box center [389, 108] width 425 height 52
click at [302, 85] on h5 "KAROL MICHELT RIOS GARCIA - ID: H7jI7MtogCXrpYVK2U5baiRX44s1" at bounding box center [389, 108] width 425 height 52
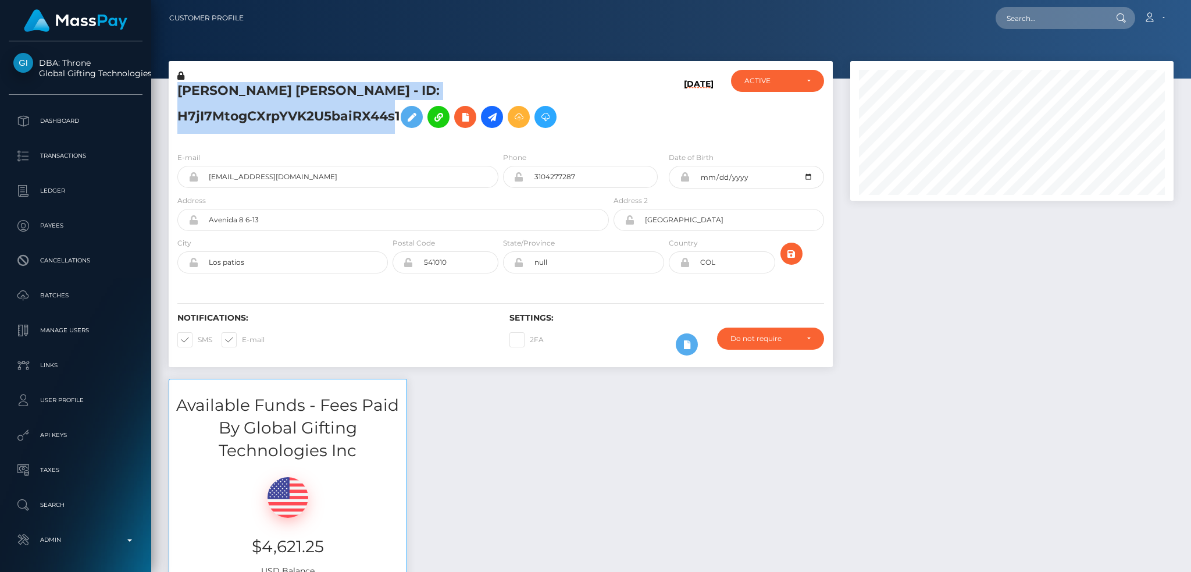
click at [302, 85] on h5 "KAROL MICHELT RIOS GARCIA - ID: H7jI7MtogCXrpYVK2U5baiRX44s1" at bounding box center [389, 108] width 425 height 52
copy h5 "KAROL MICHELT RIOS GARCIA - ID: H7jI7MtogCXrpYVK2U5baiRX44s1"
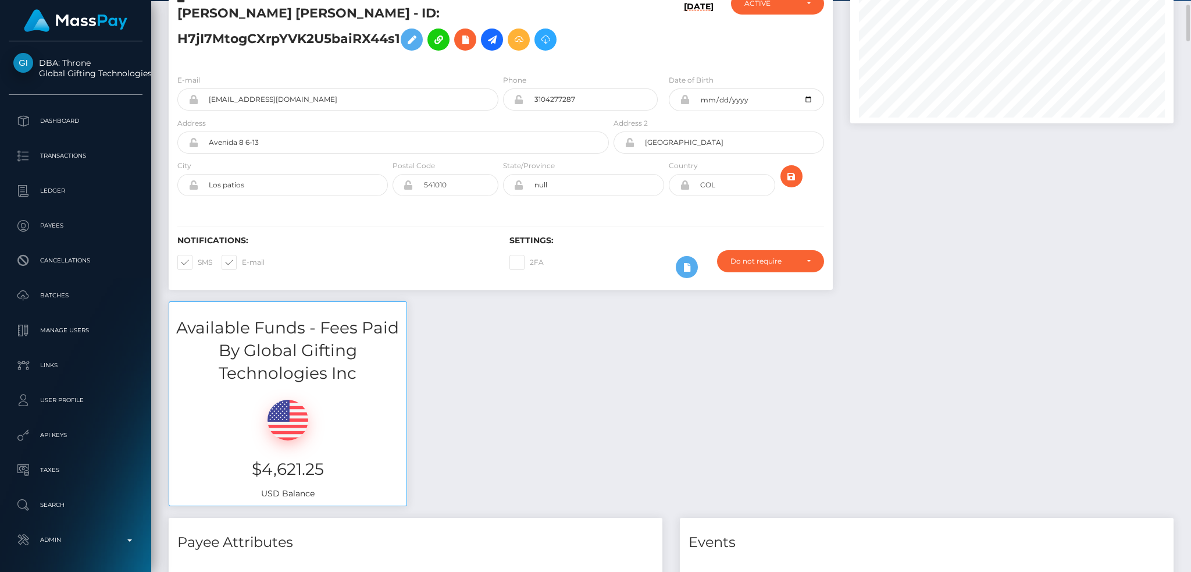
scroll to position [0, 0]
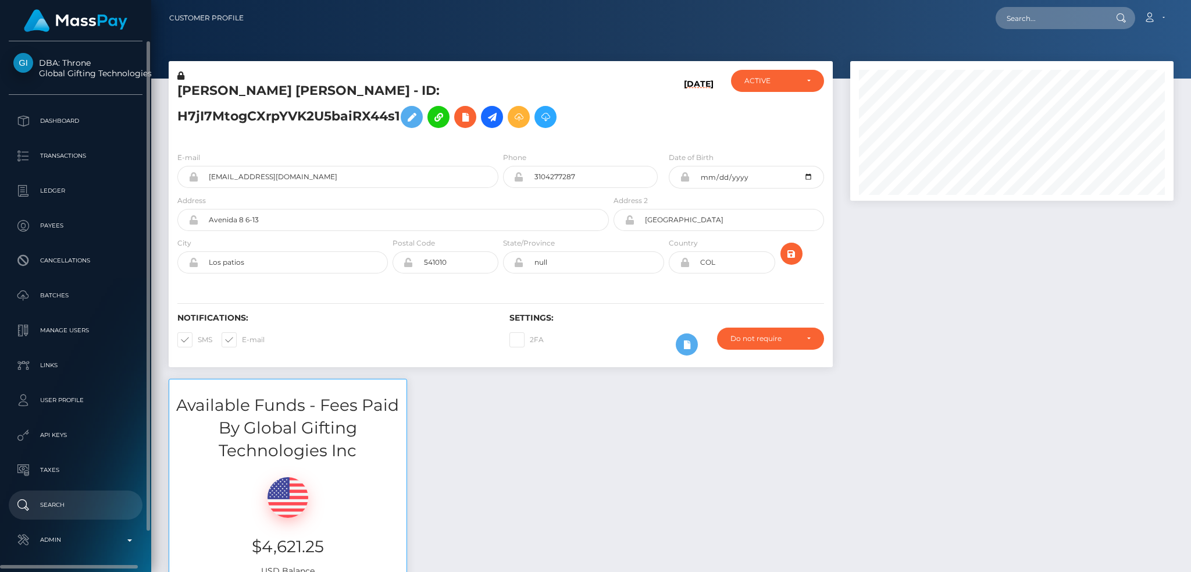
click at [74, 508] on p "Search" at bounding box center [75, 504] width 124 height 17
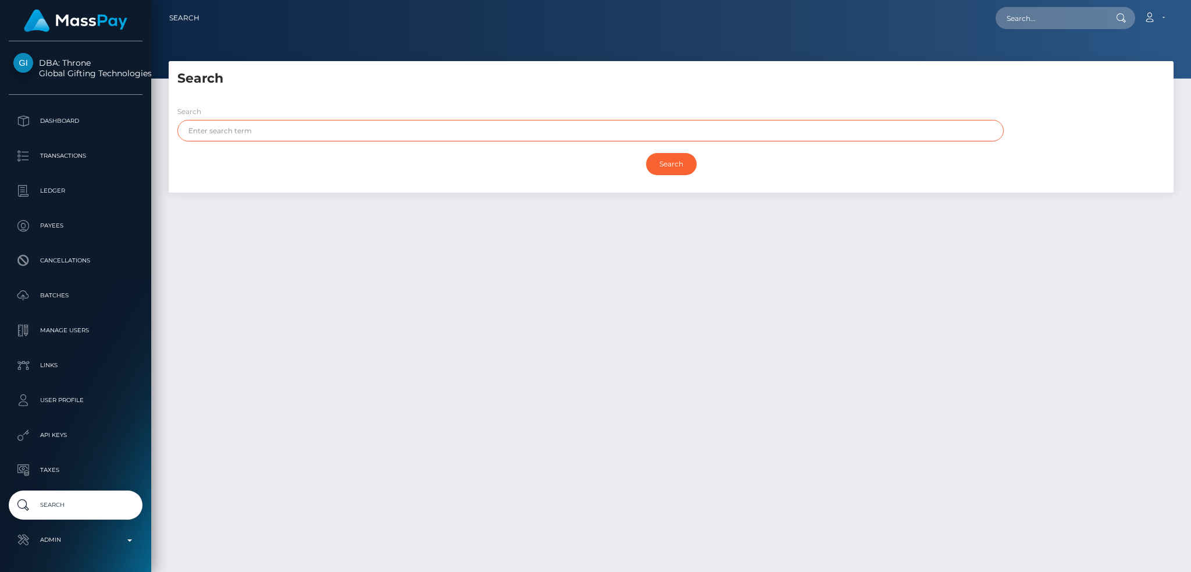
click at [332, 122] on input "text" at bounding box center [590, 131] width 826 height 22
paste input "[PERSON_NAME]"
type input "[PERSON_NAME]"
click at [665, 169] on input "Search" at bounding box center [671, 164] width 51 height 22
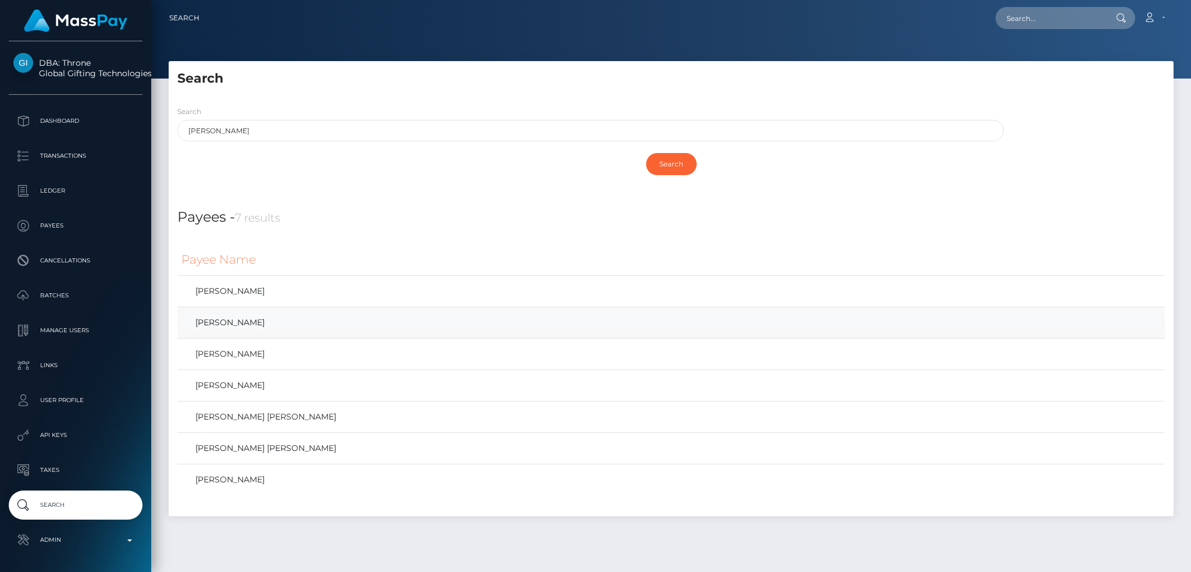
click at [266, 318] on link "[PERSON_NAME]" at bounding box center [670, 322] width 979 height 17
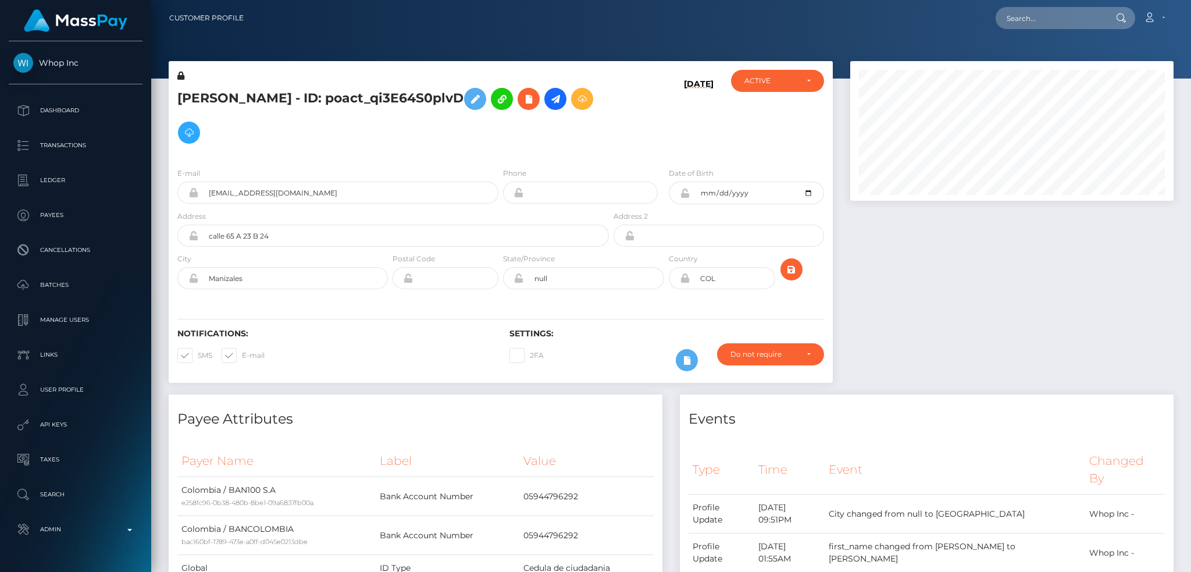
scroll to position [140, 323]
click at [302, 101] on h5 "ROGERIO BERNAL RIOS - ID: poact_qi3E64S0plvD" at bounding box center [389, 115] width 425 height 67
copy h5 "ROGERIO BERNAL RIOS - ID: poact_qi3E64S0plvD"
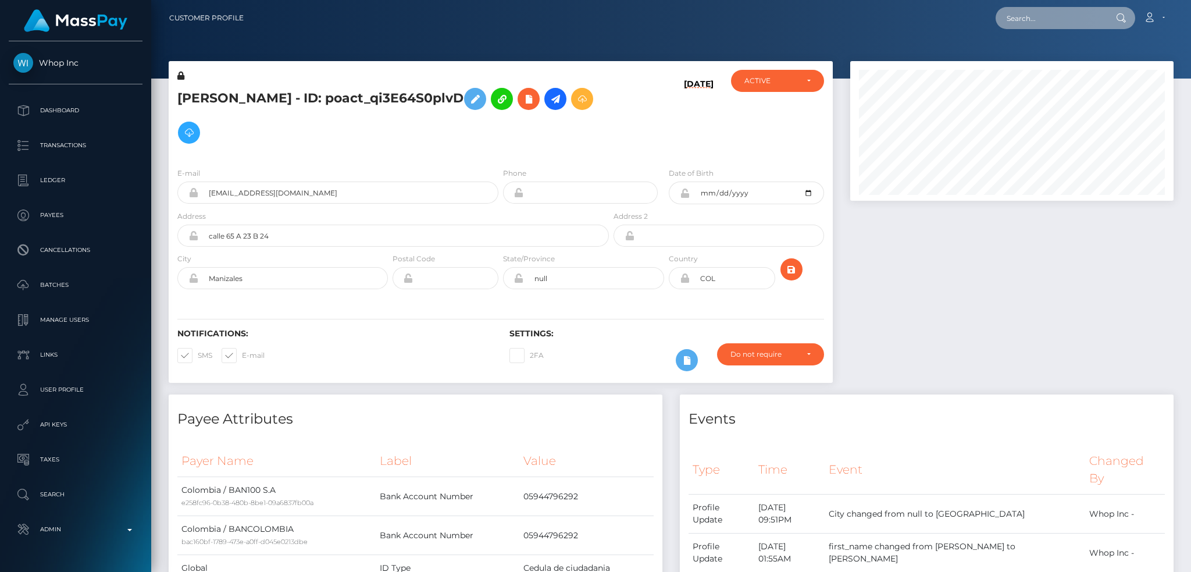
drag, startPoint x: 1029, startPoint y: 13, endPoint x: 1003, endPoint y: 17, distance: 27.1
click at [1030, 13] on input "text" at bounding box center [1050, 18] width 109 height 22
paste input "yessika.suicide@gmail.com"
type input "yessika.suicide@gmail.com"
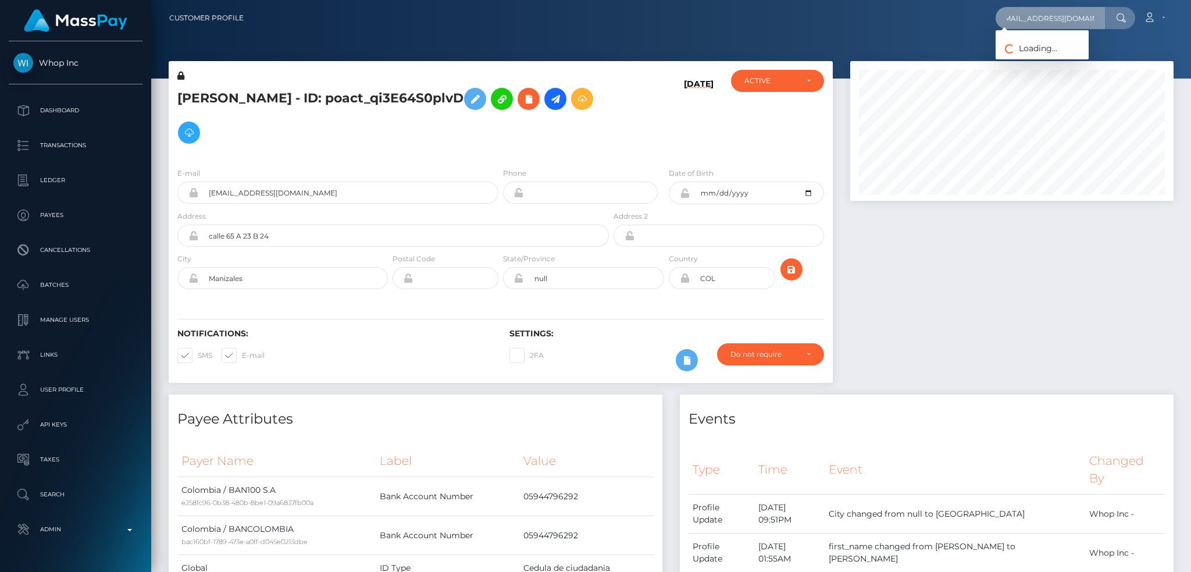
scroll to position [0, 0]
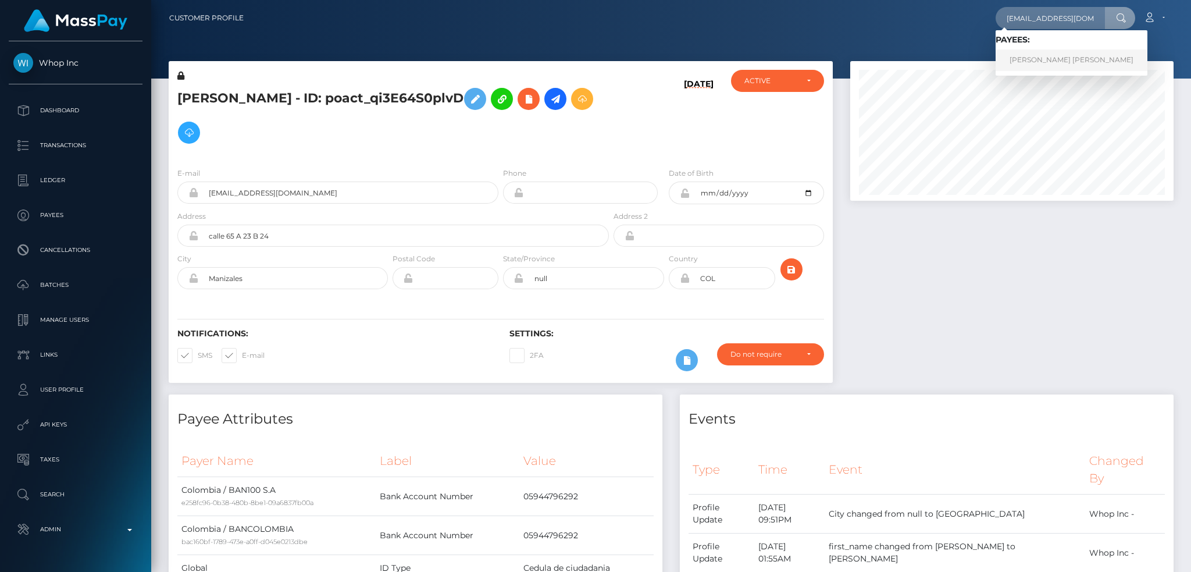
click at [1052, 60] on link "Jessica Oliveira Magalhaes" at bounding box center [1072, 60] width 152 height 22
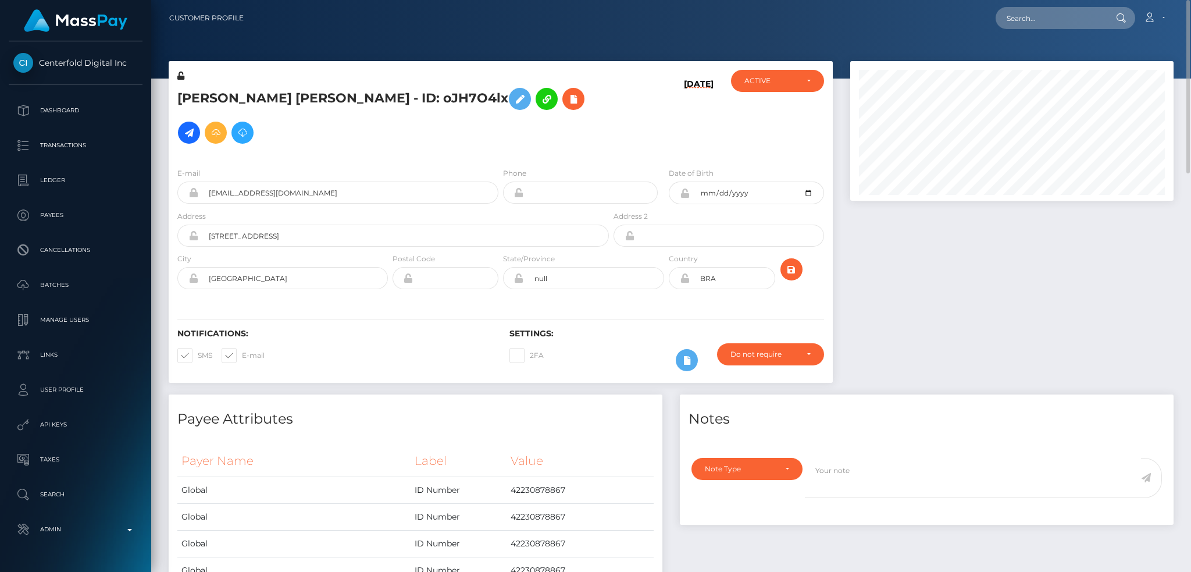
scroll to position [140, 323]
drag, startPoint x: 543, startPoint y: 102, endPoint x: 525, endPoint y: 126, distance: 29.9
click at [196, 126] on icon at bounding box center [189, 133] width 14 height 15
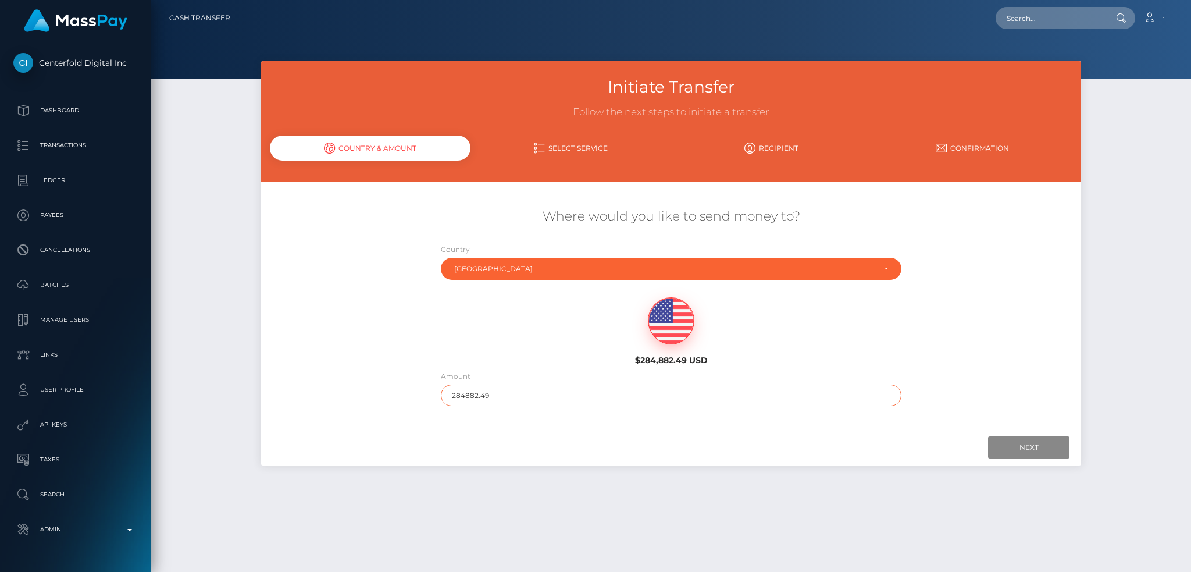
drag, startPoint x: 505, startPoint y: 395, endPoint x: 412, endPoint y: 395, distance: 93.1
click at [412, 395] on div "Where would you like to send money to? Country Abkhazia Afghanistan Albania Alg…" at bounding box center [671, 307] width 820 height 210
type input "200"
click at [1022, 445] on input "Next" at bounding box center [1028, 447] width 81 height 22
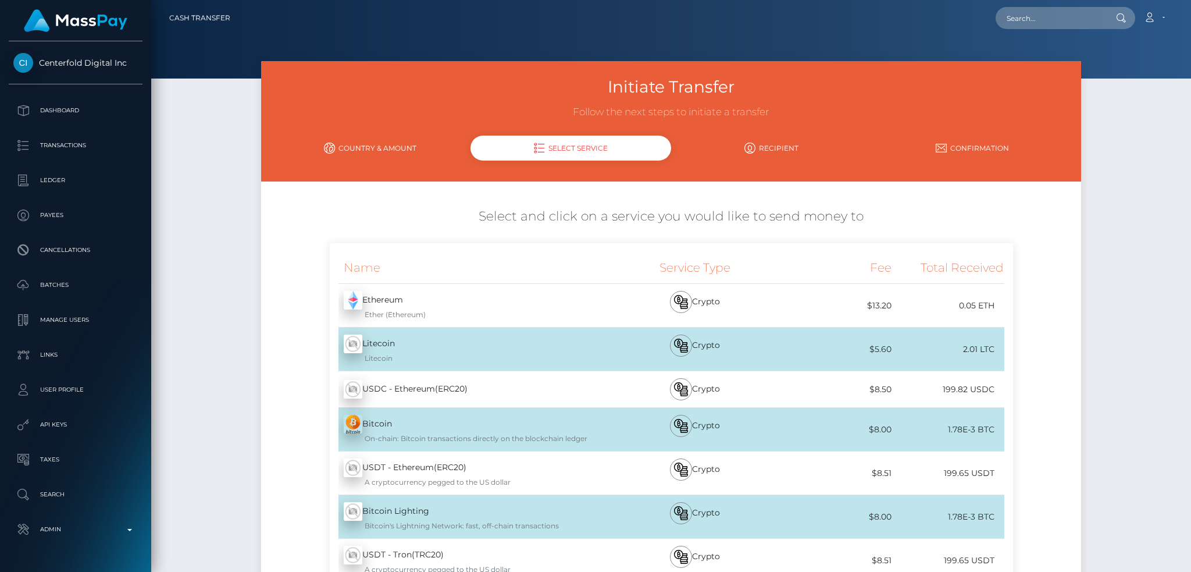
scroll to position [165, 0]
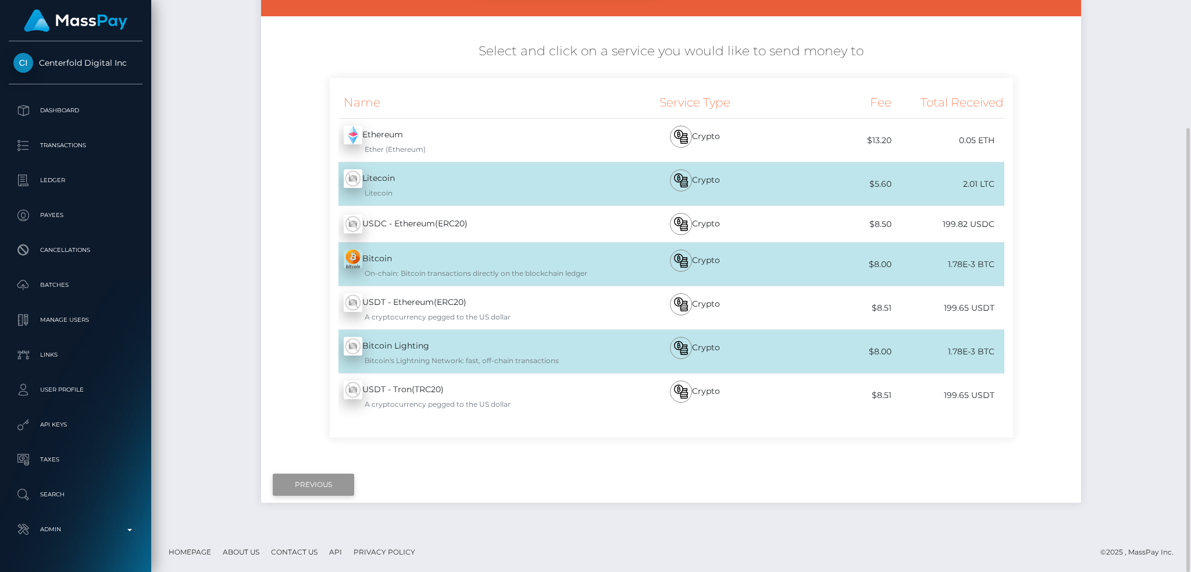
click at [312, 486] on input "Previous" at bounding box center [313, 484] width 81 height 22
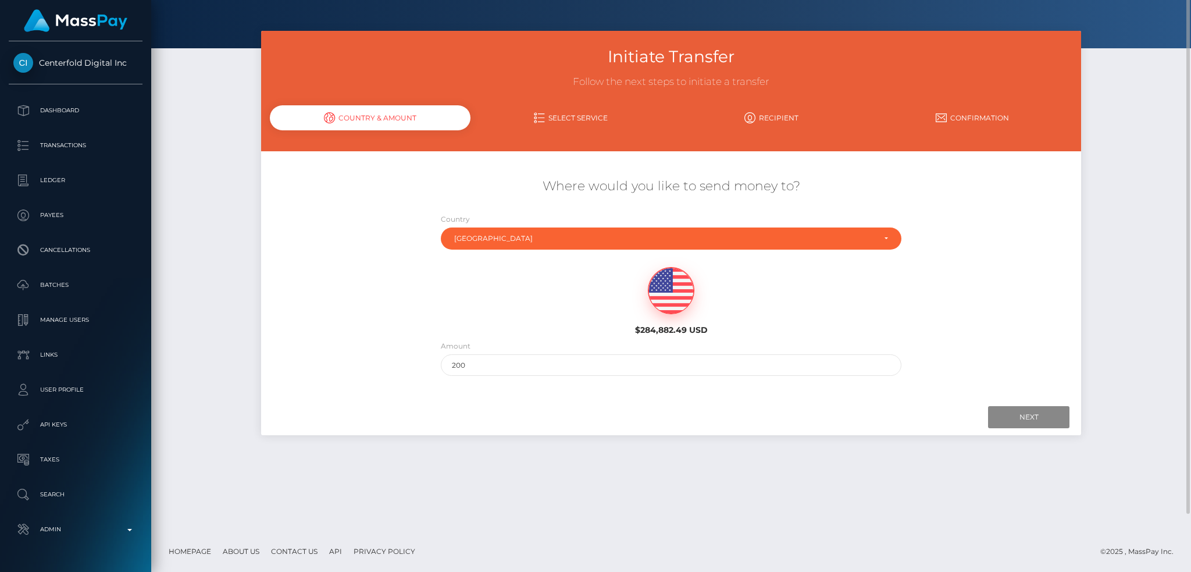
scroll to position [0, 0]
